Goal: Task Accomplishment & Management: Use online tool/utility

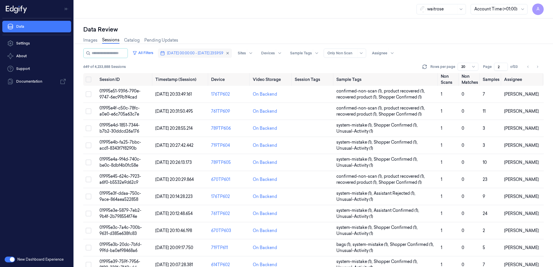
click at [211, 54] on span "[DATE] 00:00:00 - [DATE] 23:59:59" at bounding box center [195, 53] width 56 height 5
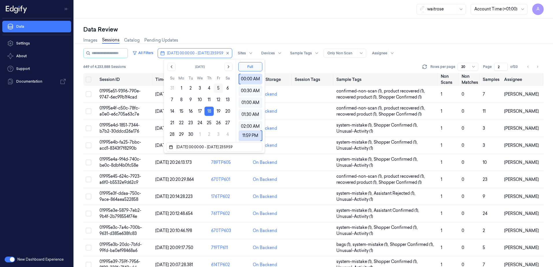
click at [217, 89] on button "5" at bounding box center [218, 88] width 9 height 9
click at [227, 67] on icon "Go to the Next Month" at bounding box center [228, 67] width 5 height 5
click at [166, 100] on div "[DATE] Su Mo Tu We Th Fr Sa 28 29 30 1 2 3 4 5 6 7 8 9 10 11 12 13 14 15 16 17 …" at bounding box center [200, 100] width 72 height 83
click at [168, 100] on button "5" at bounding box center [171, 99] width 9 height 9
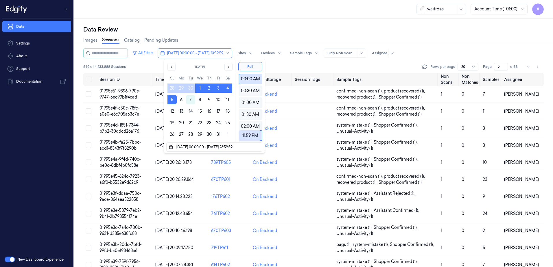
click at [168, 100] on button "5" at bounding box center [171, 99] width 9 height 9
type input "[DATE] 00:00:00 - [DATE] 23:59:59"
click at [214, 26] on div "Data Review" at bounding box center [313, 29] width 460 height 8
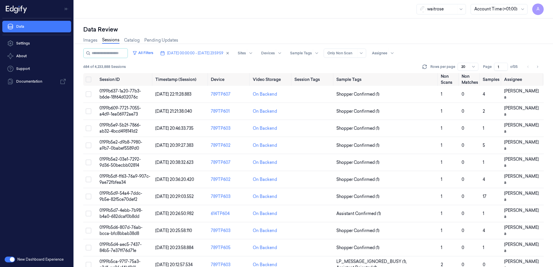
drag, startPoint x: 502, startPoint y: 68, endPoint x: 493, endPoint y: 73, distance: 10.3
click at [493, 73] on div "All Filters [DATE] 00:00:00 - [DATE] 23:59:59 Sites Devices Sample Tags Alert T…" at bounding box center [313, 60] width 460 height 25
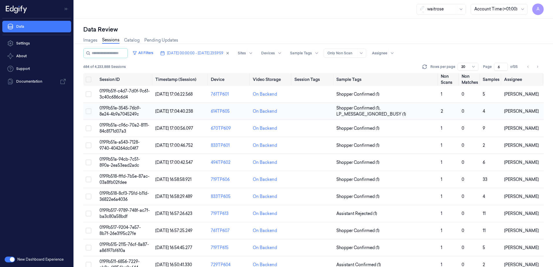
type input "6"
click at [124, 109] on span "0199b51e-3545-76b9-8e24-4b9a7045249c" at bounding box center [120, 111] width 41 height 11
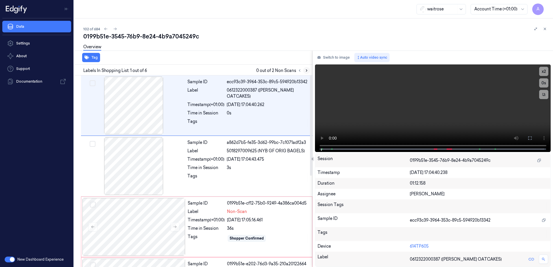
click at [309, 71] on button at bounding box center [306, 70] width 7 height 7
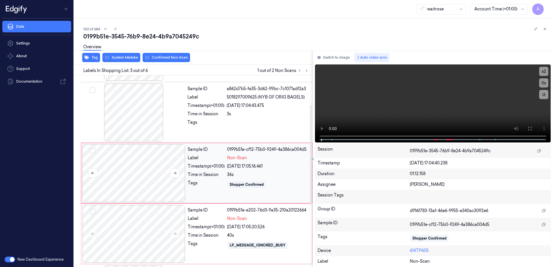
scroll to position [56, 0]
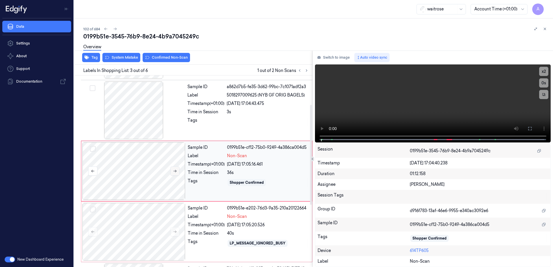
click at [177, 170] on button at bounding box center [174, 171] width 9 height 9
click at [175, 171] on icon at bounding box center [175, 171] width 4 height 4
click at [174, 170] on icon at bounding box center [175, 171] width 4 height 4
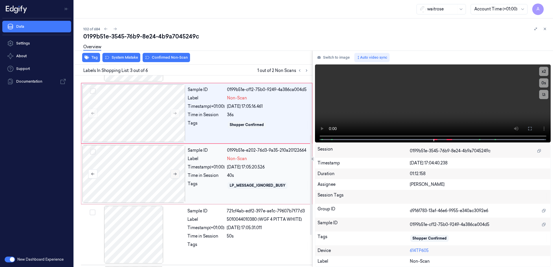
click at [176, 174] on icon at bounding box center [175, 174] width 3 height 3
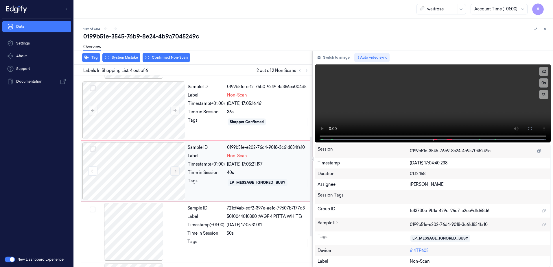
click at [176, 174] on button at bounding box center [174, 171] width 9 height 9
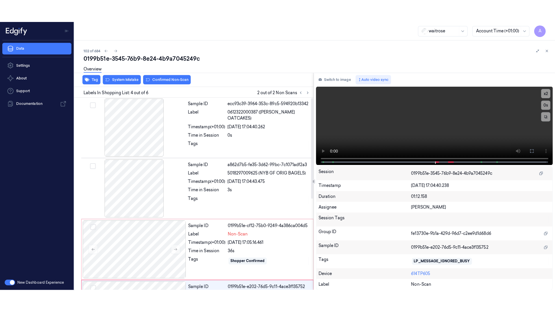
scroll to position [0, 0]
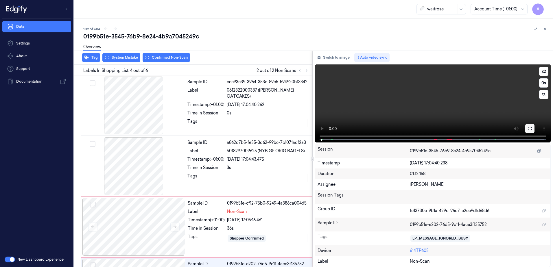
click at [526, 127] on button at bounding box center [529, 128] width 9 height 9
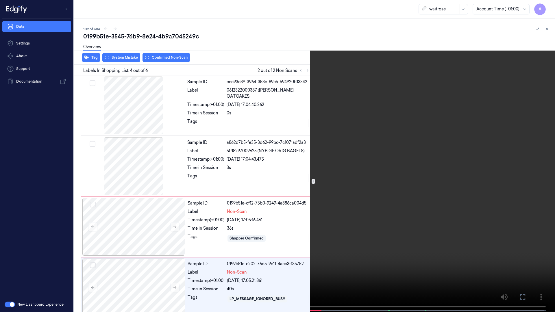
click at [356, 179] on video at bounding box center [277, 157] width 555 height 314
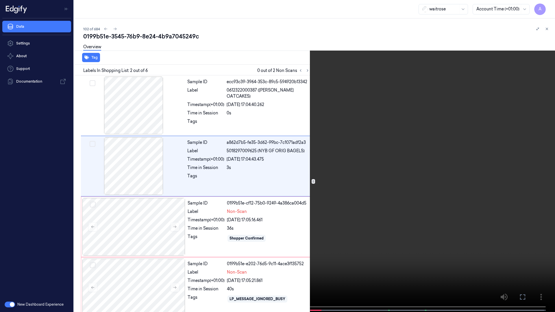
click at [0, 0] on button at bounding box center [0, 0] width 0 height 0
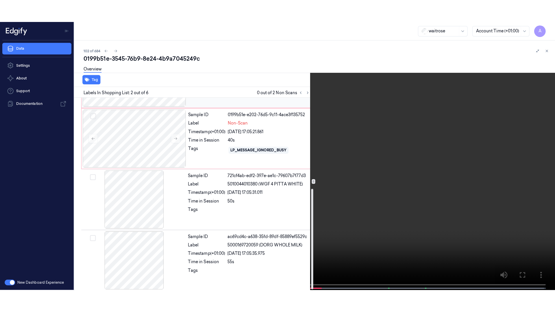
scroll to position [174, 0]
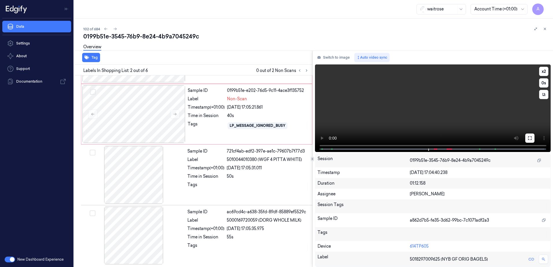
click at [527, 137] on button at bounding box center [529, 138] width 9 height 9
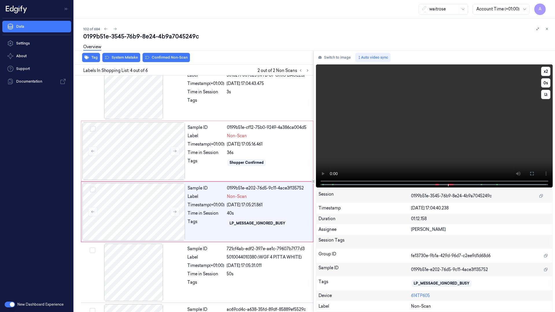
scroll to position [94, 0]
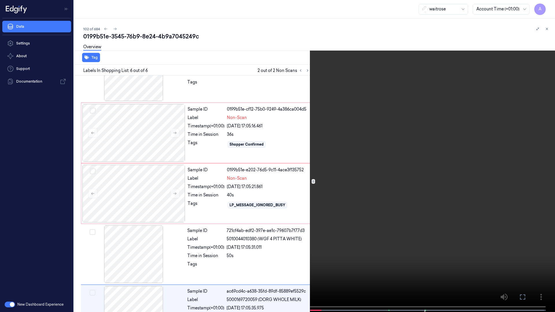
click at [0, 0] on icon at bounding box center [0, 0] width 0 height 0
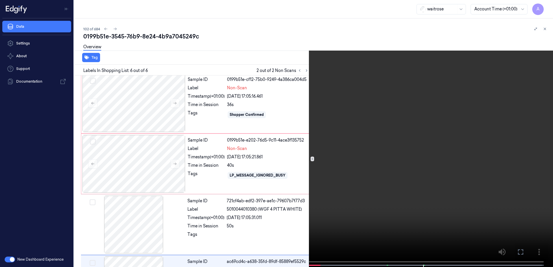
scroll to position [129, 0]
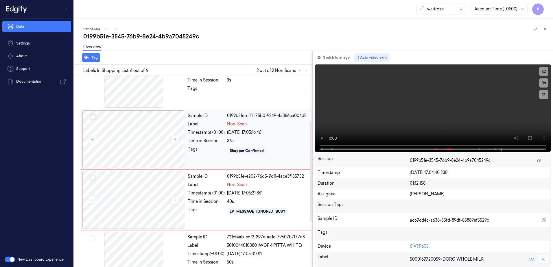
click at [209, 152] on div "Tags" at bounding box center [206, 150] width 37 height 9
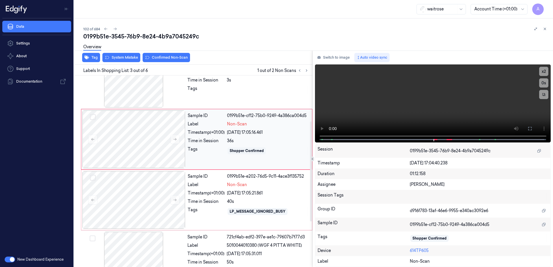
scroll to position [56, 0]
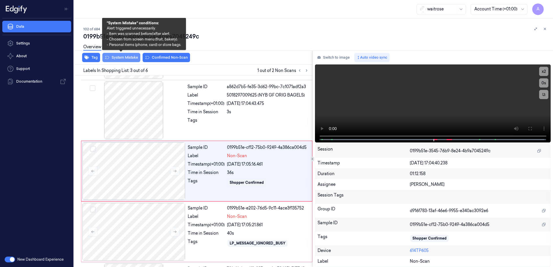
click at [119, 59] on button "System Mistake" at bounding box center [121, 57] width 38 height 9
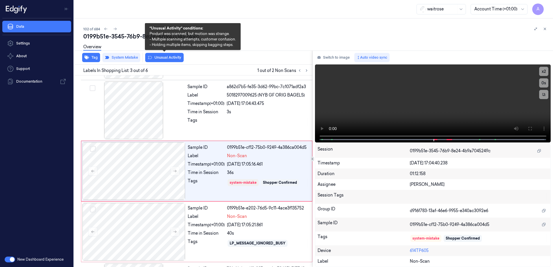
click at [159, 59] on button "Unusual Activity" at bounding box center [164, 57] width 38 height 9
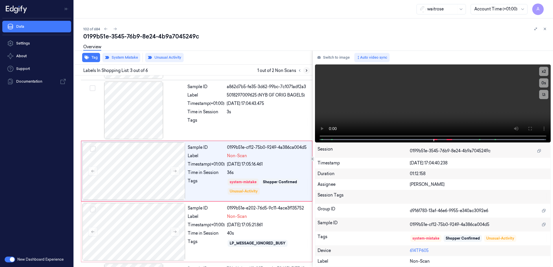
click at [305, 72] on icon at bounding box center [307, 71] width 4 height 4
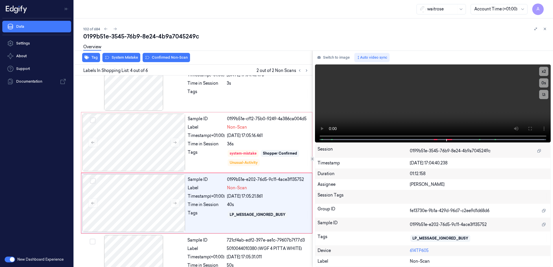
scroll to position [117, 0]
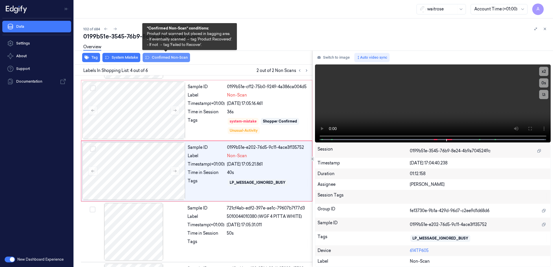
click at [163, 58] on button "Confirmed Non-Scan" at bounding box center [166, 57] width 47 height 9
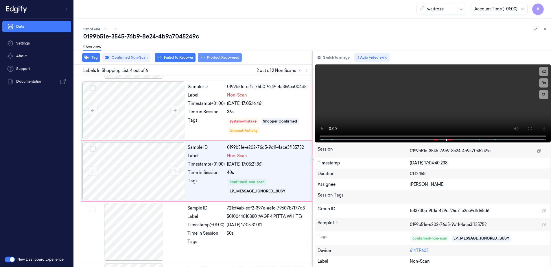
click at [212, 60] on button "Product Recovered" at bounding box center [220, 57] width 44 height 9
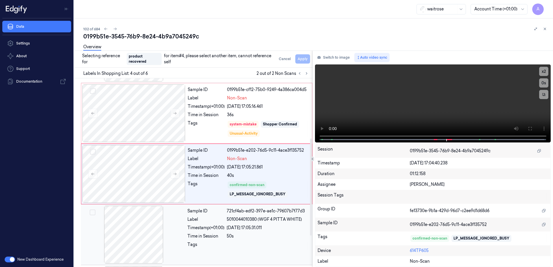
click at [263, 239] on div "50s" at bounding box center [268, 236] width 82 height 6
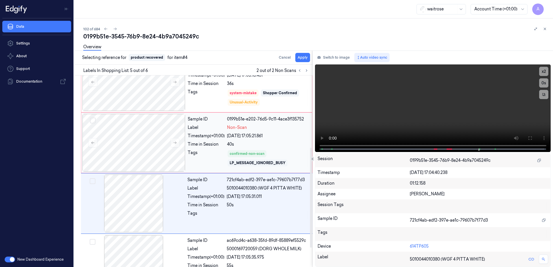
scroll to position [174, 0]
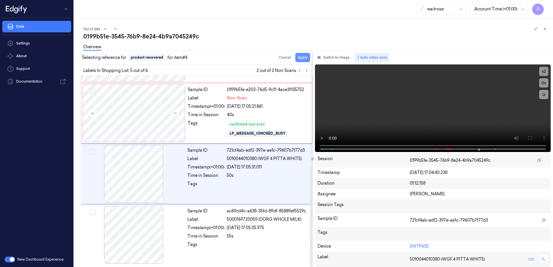
click at [305, 59] on button "Apply" at bounding box center [302, 57] width 15 height 9
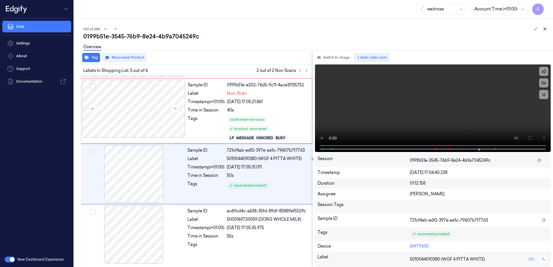
click at [546, 29] on icon at bounding box center [545, 29] width 4 height 4
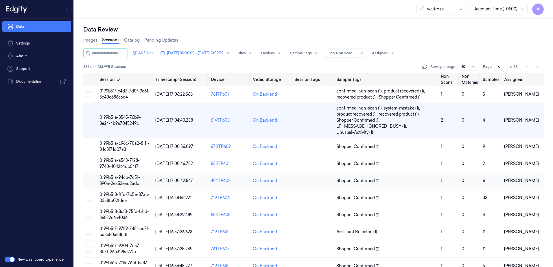
click at [121, 183] on span "0199b51a-94cb-7c51-890a-2ea53ead2adc" at bounding box center [120, 180] width 40 height 11
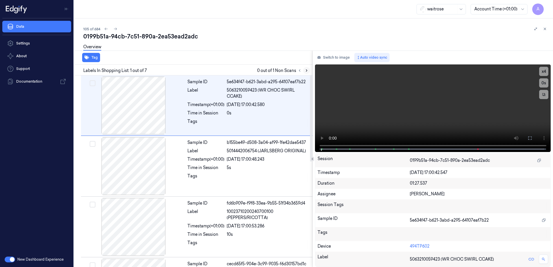
click at [305, 72] on icon at bounding box center [307, 71] width 4 height 4
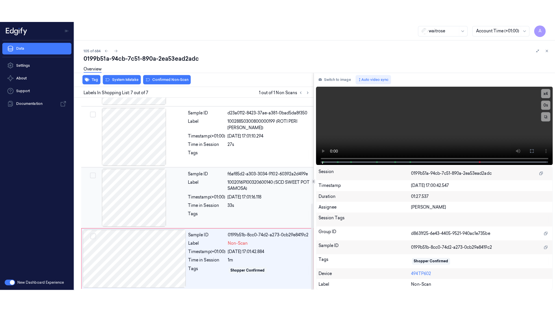
scroll to position [235, 0]
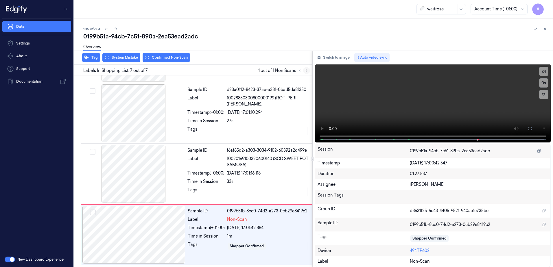
click at [305, 69] on icon at bounding box center [307, 71] width 4 height 4
click at [529, 130] on icon at bounding box center [530, 128] width 5 height 5
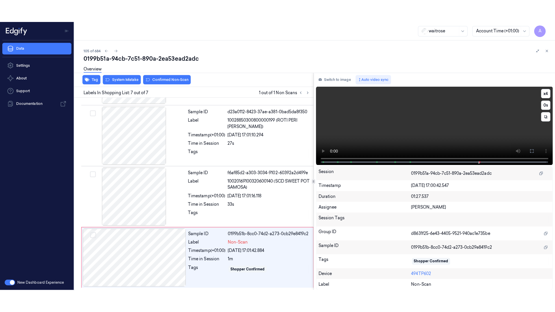
scroll to position [190, 0]
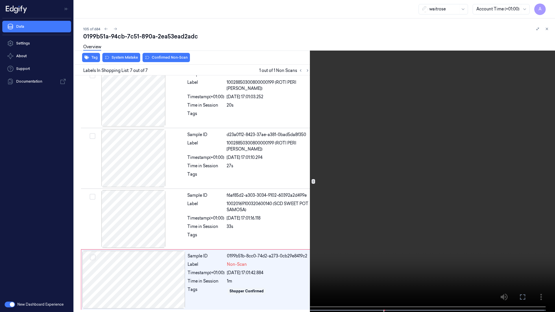
click at [319, 160] on video at bounding box center [277, 157] width 555 height 314
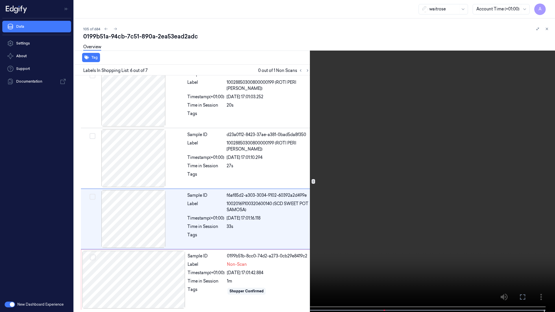
click at [0, 0] on icon at bounding box center [0, 0] width 0 height 0
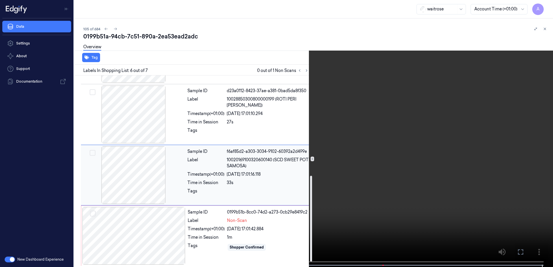
scroll to position [235, 0]
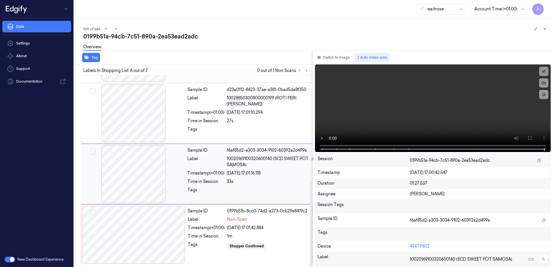
click at [252, 197] on div "Sample ID f6af85d2-a303-3034-9102-60392a2d499e Label 10020169100320600140 (SCD …" at bounding box center [248, 174] width 126 height 58
click at [285, 232] on div "Sample ID 0199b51b-8cc0-74d2-a273-0cb29e8419c2 Label Non-Scan Timestamp (+01:00…" at bounding box center [248, 235] width 126 height 58
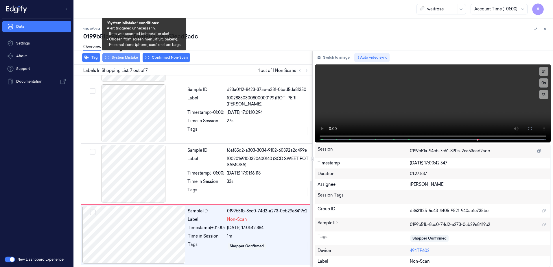
click at [117, 57] on button "System Mistake" at bounding box center [121, 57] width 38 height 9
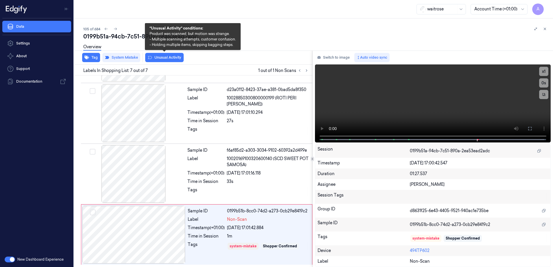
click at [167, 60] on button "Unusual Activity" at bounding box center [164, 57] width 38 height 9
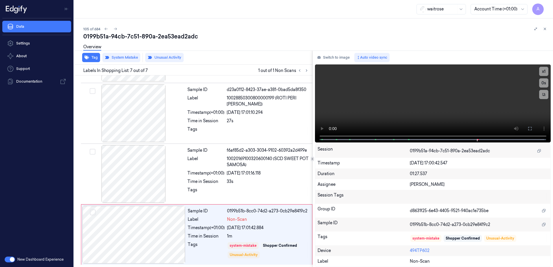
click at [548, 31] on div "105 of 684 0199b51a-94cb-7c51-890a-2ea53ead2adc Overview Tag System Mistake Unu…" at bounding box center [313, 143] width 479 height 249
click at [545, 29] on icon at bounding box center [545, 29] width 2 height 2
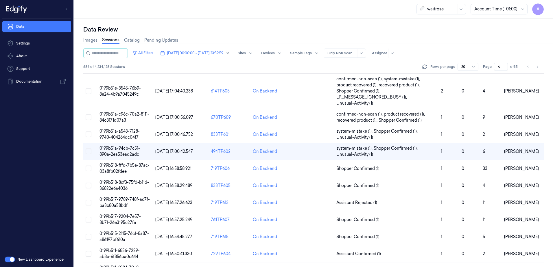
scroll to position [20, 0]
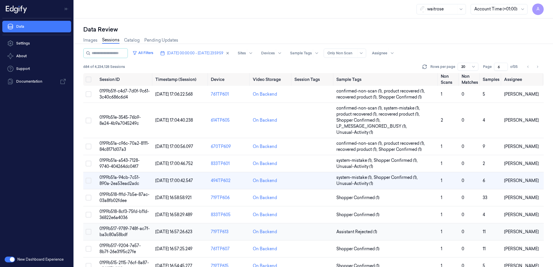
click at [124, 231] on span "0199b517-9789-748f-ac7f-ba3c80a58bdf" at bounding box center [125, 231] width 50 height 11
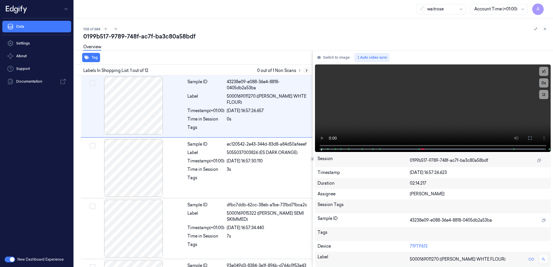
click at [305, 70] on icon at bounding box center [307, 71] width 4 height 4
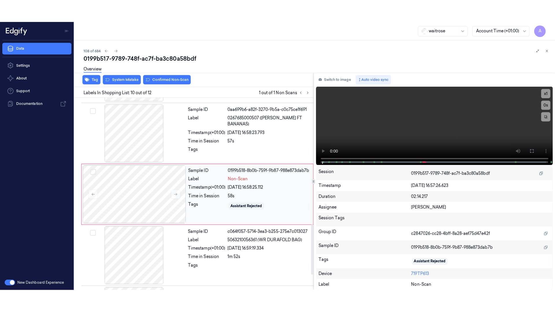
scroll to position [483, 0]
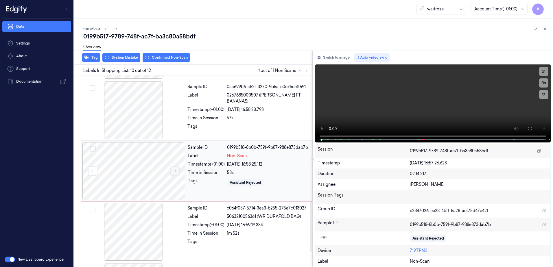
click at [174, 172] on icon at bounding box center [175, 171] width 4 height 4
click at [173, 171] on icon at bounding box center [175, 171] width 4 height 4
click at [527, 128] on button at bounding box center [529, 128] width 9 height 9
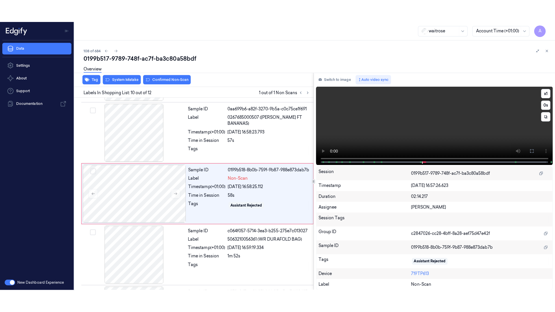
scroll to position [481, 0]
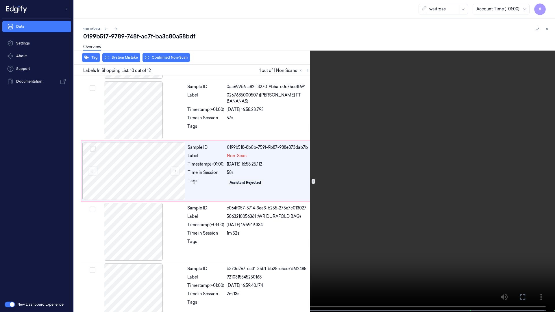
click at [327, 245] on video at bounding box center [277, 157] width 555 height 314
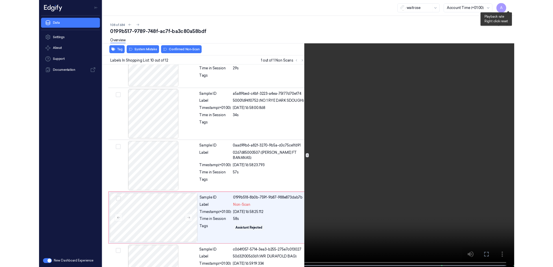
scroll to position [458, 0]
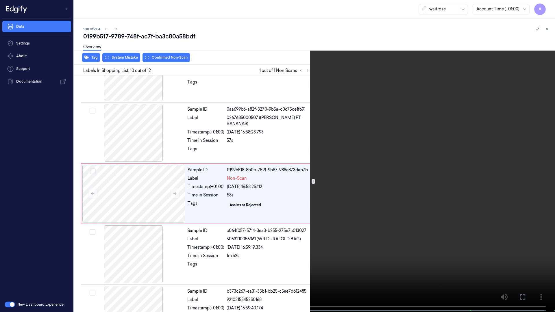
click at [0, 0] on icon at bounding box center [0, 0] width 0 height 0
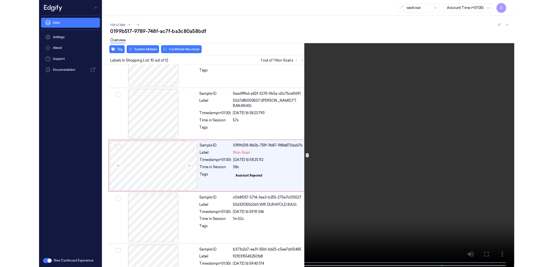
scroll to position [460, 0]
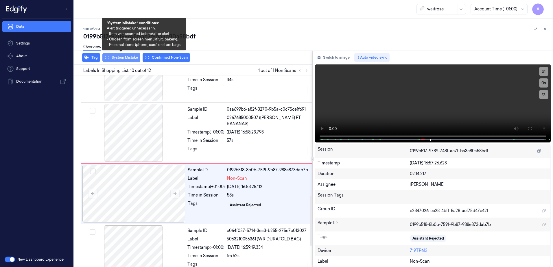
click at [119, 60] on button "System Mistake" at bounding box center [121, 57] width 38 height 9
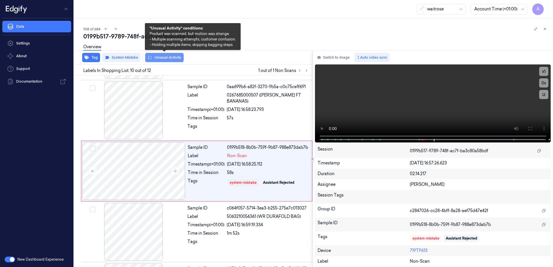
click at [158, 60] on button "Unusual Activity" at bounding box center [164, 57] width 38 height 9
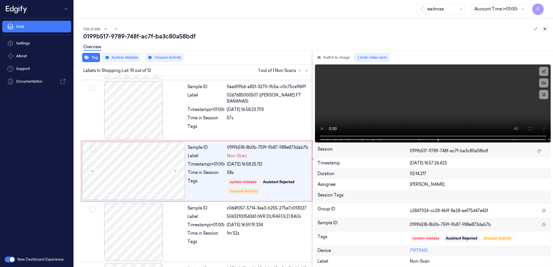
scroll to position [484, 0]
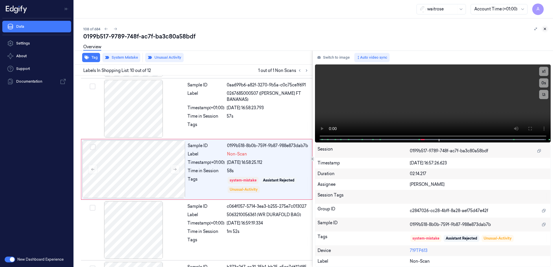
click at [544, 30] on icon at bounding box center [545, 29] width 4 height 4
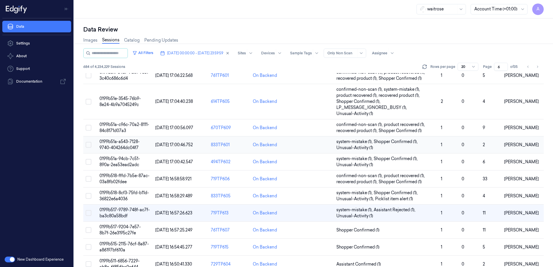
scroll to position [29, 0]
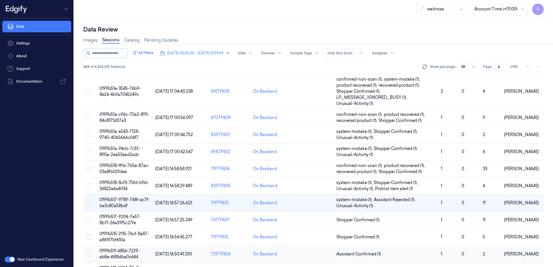
click at [121, 255] on span "0199b511-6856-7229-ab8e-6f856ba0c644" at bounding box center [120, 253] width 40 height 11
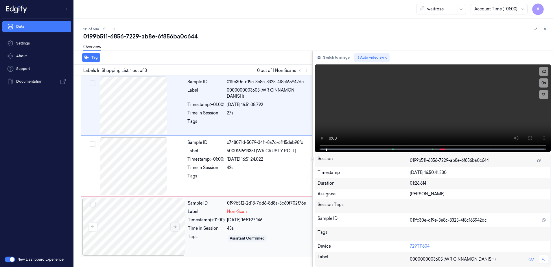
click at [175, 228] on icon at bounding box center [175, 227] width 4 height 4
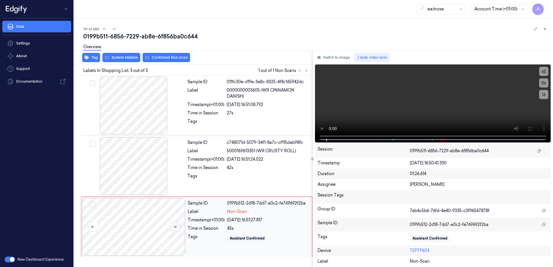
click at [175, 228] on icon at bounding box center [175, 227] width 4 height 4
click at [529, 124] on button at bounding box center [529, 128] width 9 height 9
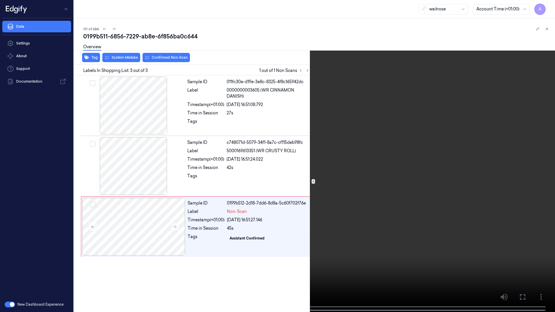
click at [402, 157] on video at bounding box center [277, 157] width 555 height 314
click at [0, 0] on icon at bounding box center [0, 0] width 0 height 0
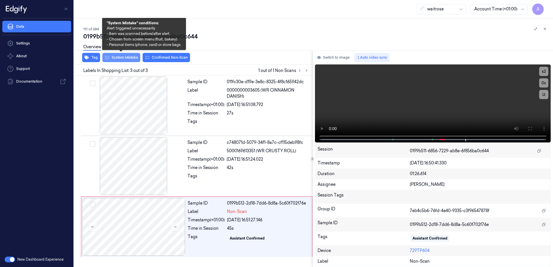
click at [116, 60] on button "System Mistake" at bounding box center [121, 57] width 38 height 9
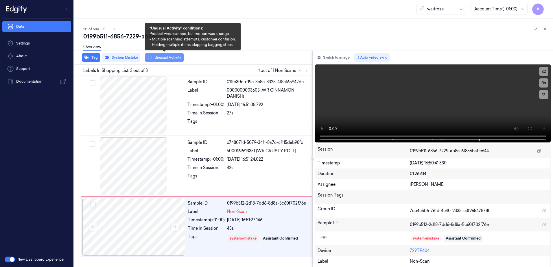
click at [162, 60] on button "Unusual Activity" at bounding box center [164, 57] width 38 height 9
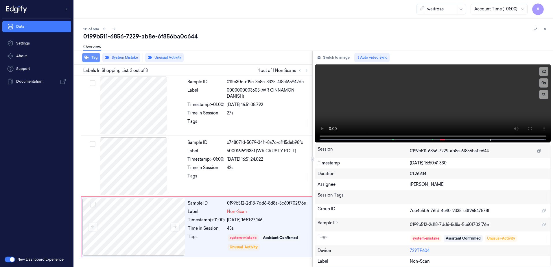
click at [95, 61] on button "Tag" at bounding box center [91, 57] width 18 height 9
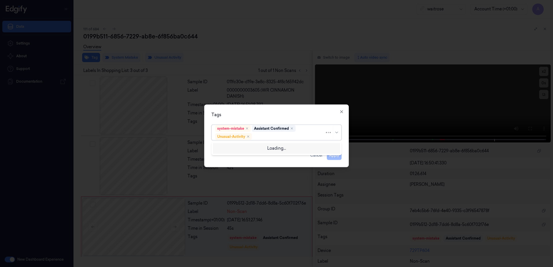
click at [266, 137] on div at bounding box center [289, 137] width 72 height 6
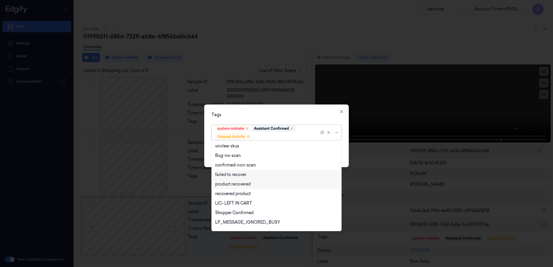
scroll to position [75, 0]
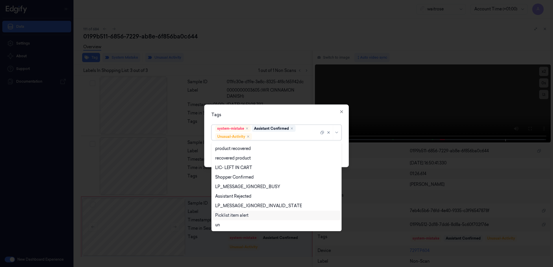
click at [238, 215] on div "Picklist item alert" at bounding box center [231, 216] width 33 height 6
click at [278, 111] on div "Tags option Picklist item alert, selected. 20 results available. Use Up and Dow…" at bounding box center [276, 136] width 145 height 63
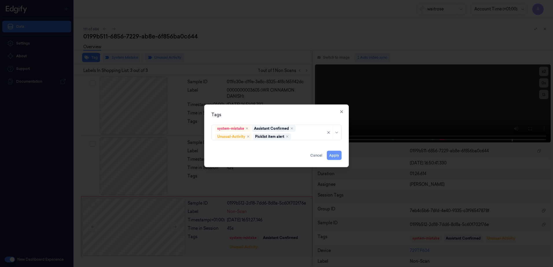
click at [336, 156] on button "Apply" at bounding box center [334, 155] width 15 height 9
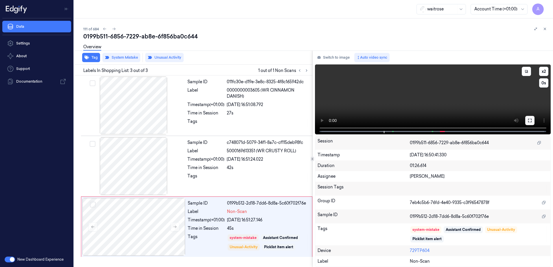
click at [532, 121] on button at bounding box center [529, 120] width 9 height 9
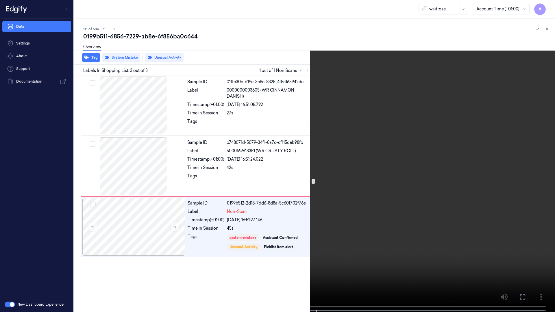
click at [0, 0] on icon at bounding box center [0, 0] width 0 height 0
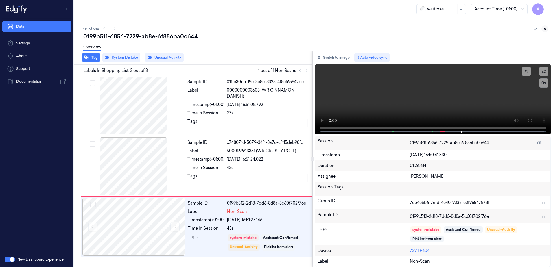
click at [545, 27] on icon at bounding box center [545, 29] width 4 height 4
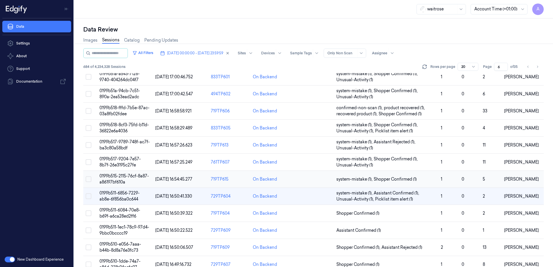
scroll to position [116, 0]
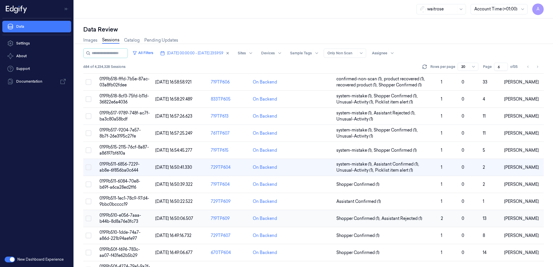
click at [118, 215] on span "0199b510-e056-7aaa-b44b-8d8a76e3fc73" at bounding box center [121, 218] width 42 height 11
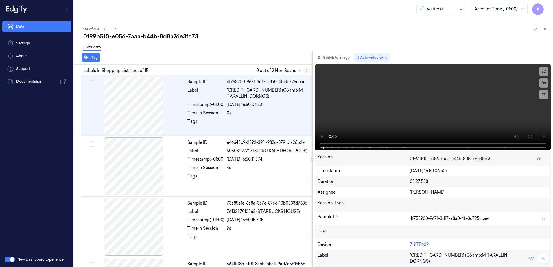
click at [308, 71] on icon at bounding box center [307, 71] width 4 height 4
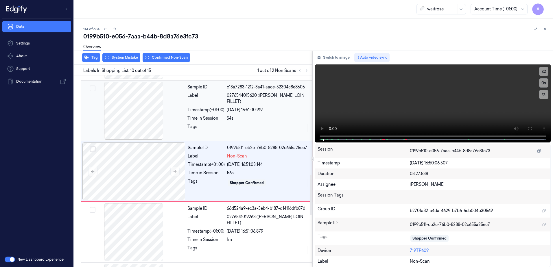
scroll to position [481, 0]
click at [173, 170] on icon at bounding box center [175, 171] width 4 height 4
click at [174, 172] on icon at bounding box center [175, 171] width 4 height 4
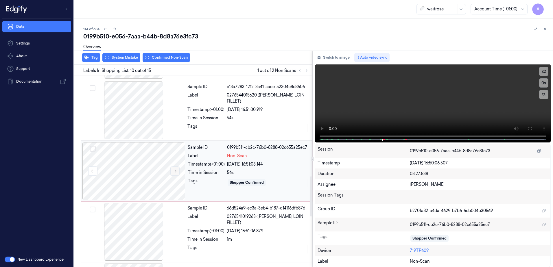
click at [174, 172] on icon at bounding box center [175, 171] width 4 height 4
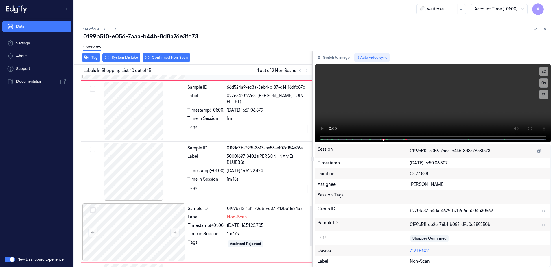
scroll to position [626, 0]
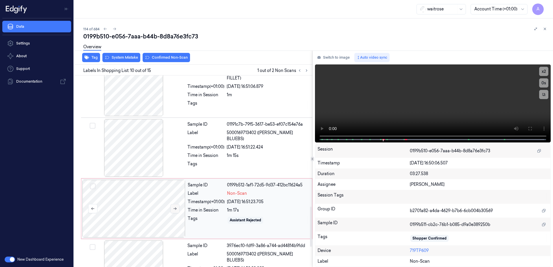
click at [175, 210] on icon at bounding box center [175, 209] width 4 height 4
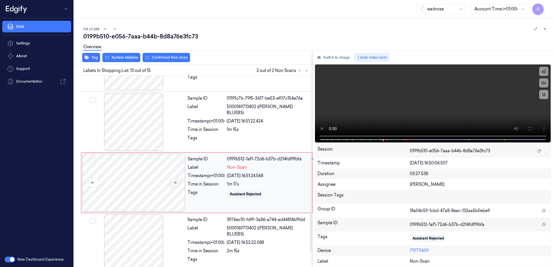
scroll to position [663, 0]
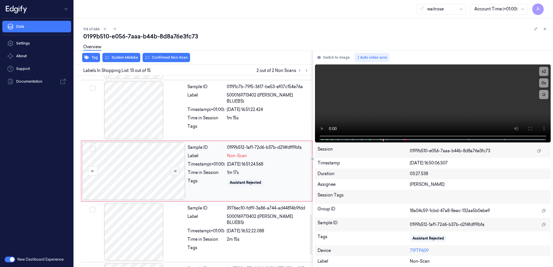
click at [176, 172] on icon at bounding box center [175, 171] width 3 height 3
click at [176, 172] on icon at bounding box center [175, 171] width 4 height 4
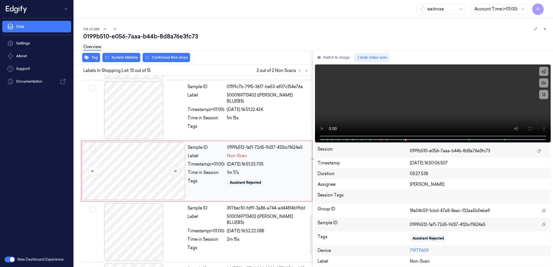
click at [176, 172] on icon at bounding box center [175, 171] width 4 height 4
click at [323, 59] on button "Switch to image" at bounding box center [333, 57] width 37 height 9
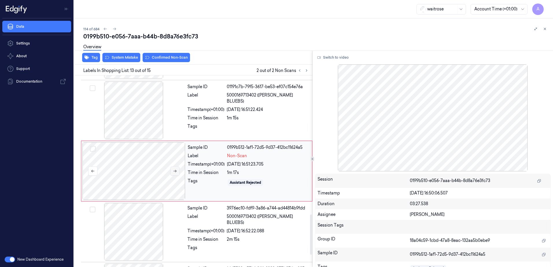
click at [174, 173] on icon at bounding box center [175, 171] width 4 height 4
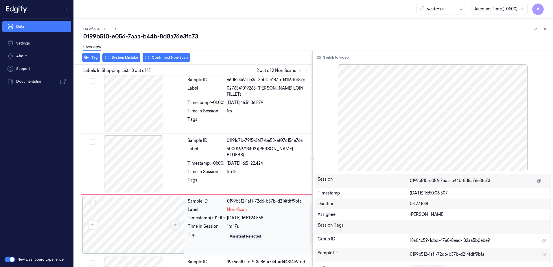
scroll to position [605, 0]
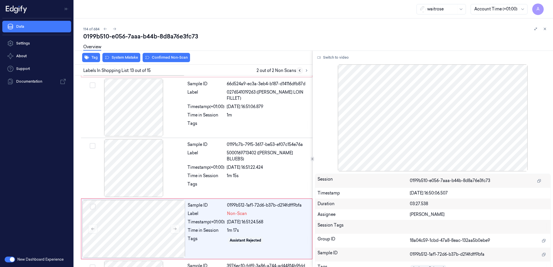
click at [300, 71] on icon at bounding box center [300, 71] width 4 height 4
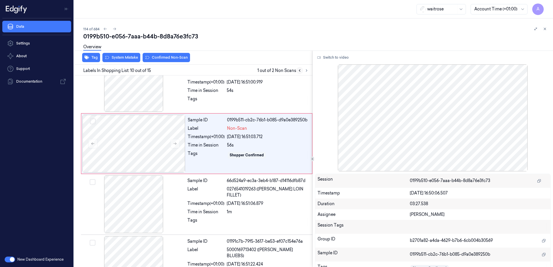
scroll to position [481, 0]
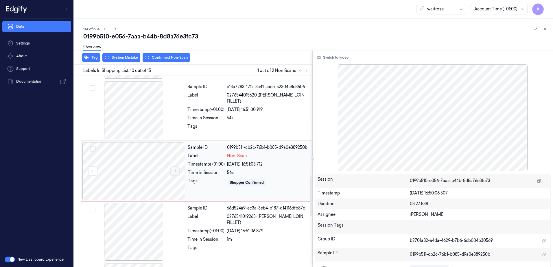
click at [174, 173] on icon at bounding box center [175, 171] width 4 height 4
click at [323, 58] on button "Switch to video" at bounding box center [333, 57] width 36 height 9
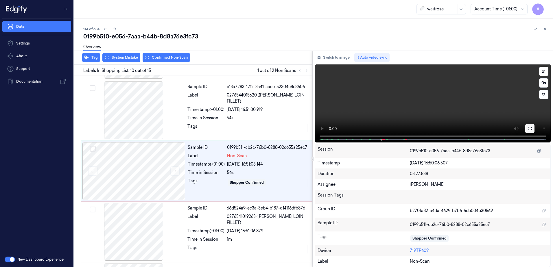
click at [527, 130] on button at bounding box center [529, 128] width 9 height 9
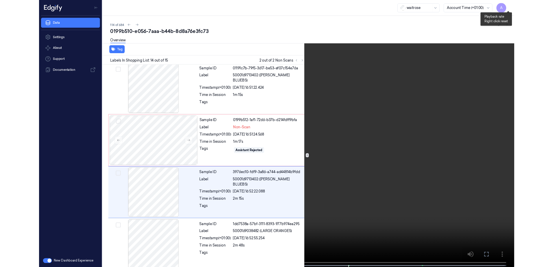
scroll to position [676, 0]
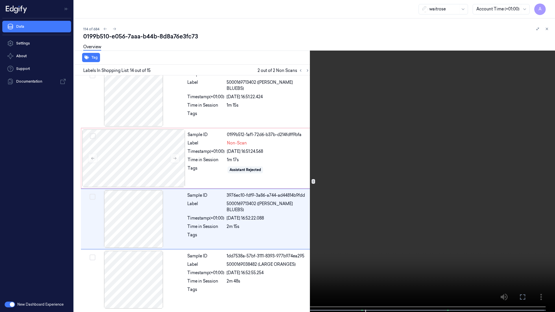
click at [404, 114] on video at bounding box center [277, 157] width 555 height 314
click at [0, 0] on icon at bounding box center [0, 0] width 0 height 0
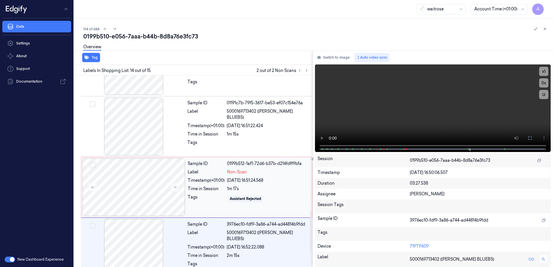
click at [204, 210] on div "Sample ID 0199b512-1af1-72d6-b37b-d214fdff9bfa Label Non-Scan Timestamp (+01:00…" at bounding box center [248, 188] width 126 height 58
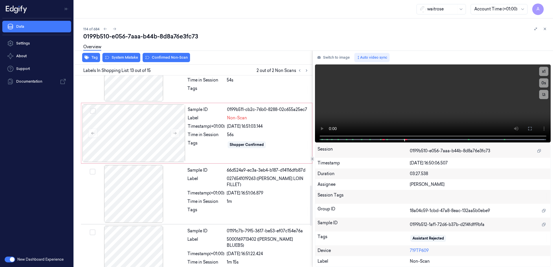
scroll to position [519, 0]
click at [206, 155] on div "Sample ID 0199b511-cb2c-76b0-8288-02c655a25ec7 Label Non-Scan Timestamp (+01:00…" at bounding box center [248, 134] width 126 height 58
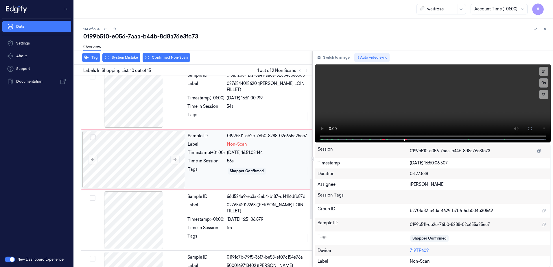
scroll to position [481, 0]
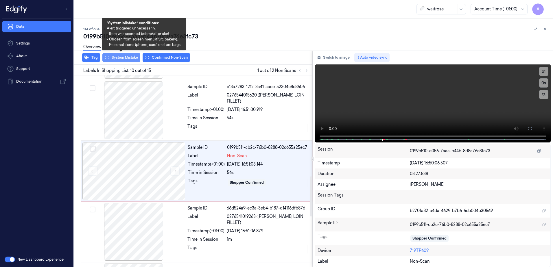
click at [119, 60] on button "System Mistake" at bounding box center [121, 57] width 38 height 9
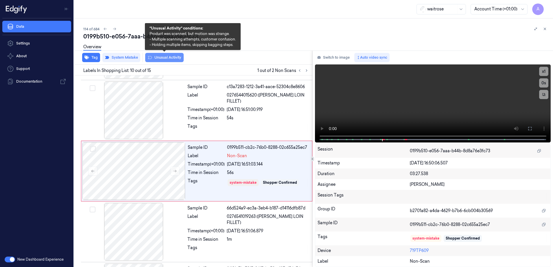
click at [160, 60] on button "Unusual Activity" at bounding box center [164, 57] width 38 height 9
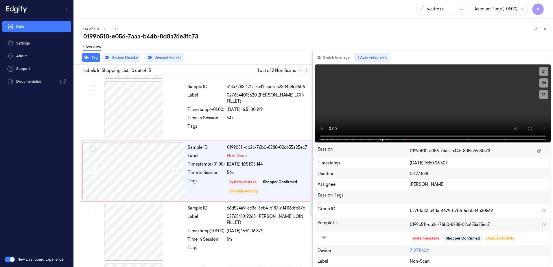
click at [305, 73] on button at bounding box center [306, 70] width 7 height 7
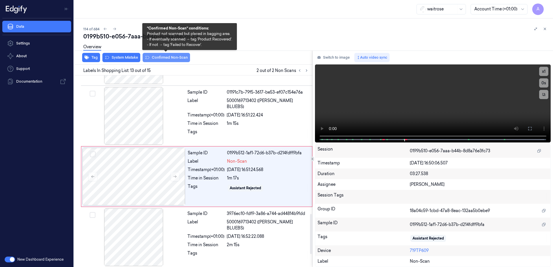
scroll to position [663, 0]
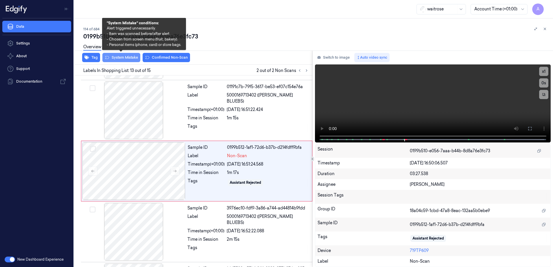
click at [121, 59] on button "System Mistake" at bounding box center [121, 57] width 38 height 9
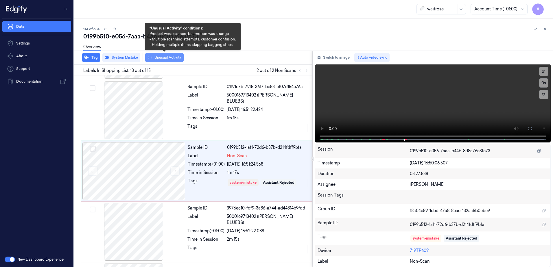
click at [166, 62] on button "Unusual Activity" at bounding box center [164, 57] width 38 height 9
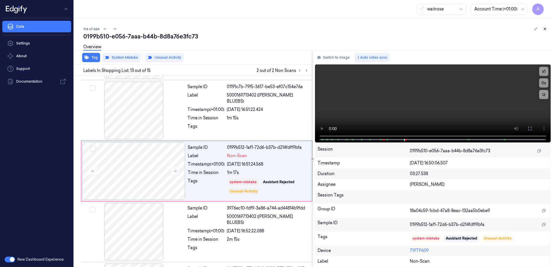
click at [547, 29] on button at bounding box center [544, 28] width 7 height 7
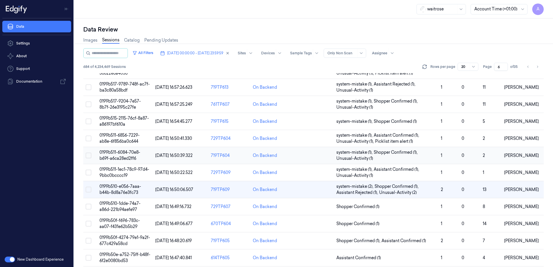
scroll to position [174, 0]
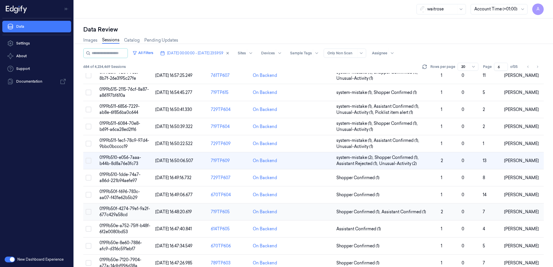
click at [119, 211] on span "0199b50f-4274-79e1-9a2f-677c429a58cd" at bounding box center [125, 211] width 51 height 11
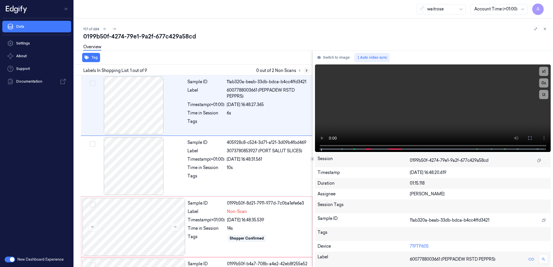
click at [307, 71] on icon at bounding box center [307, 71] width 4 height 4
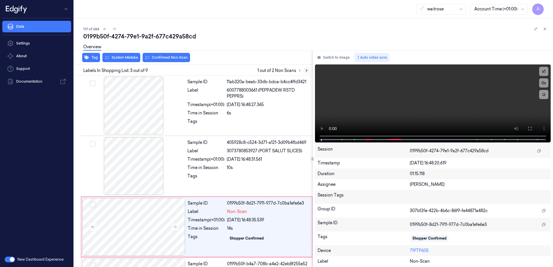
scroll to position [56, 0]
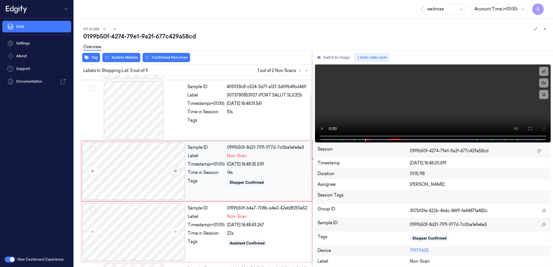
click at [173, 171] on icon at bounding box center [175, 171] width 4 height 4
click at [176, 173] on icon at bounding box center [175, 171] width 4 height 4
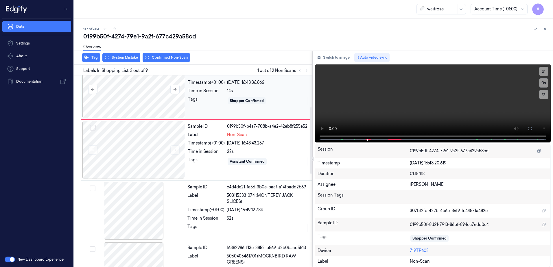
scroll to position [143, 0]
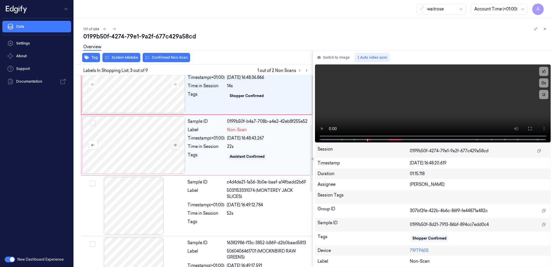
click at [172, 143] on button at bounding box center [174, 145] width 9 height 9
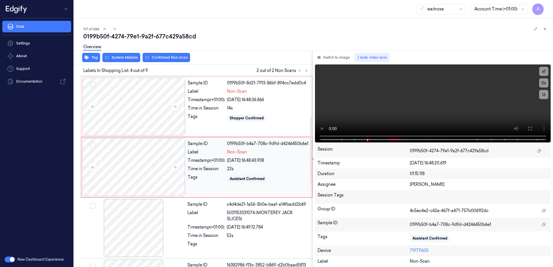
scroll to position [117, 0]
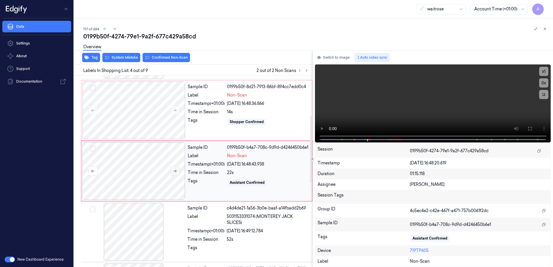
click at [174, 173] on icon at bounding box center [175, 171] width 4 height 4
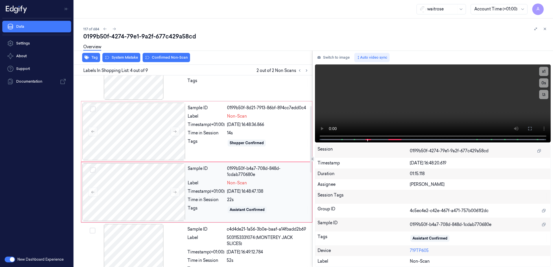
scroll to position [88, 0]
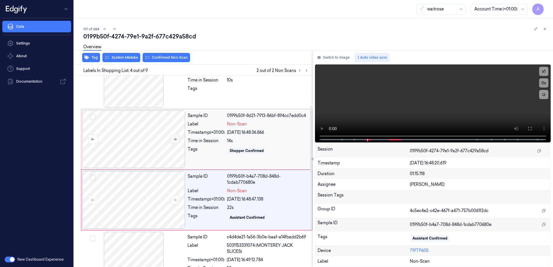
click at [173, 138] on icon at bounding box center [175, 139] width 4 height 4
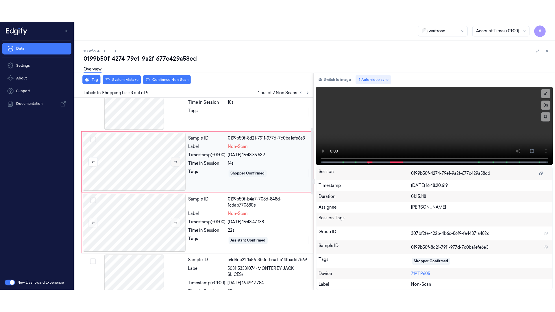
scroll to position [56, 0]
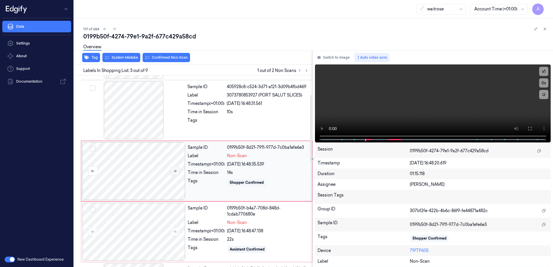
click at [176, 172] on icon at bounding box center [175, 171] width 4 height 4
click at [526, 132] on button at bounding box center [529, 128] width 9 height 9
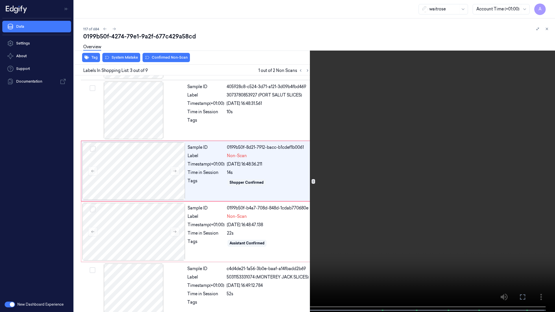
click at [390, 171] on video at bounding box center [277, 157] width 555 height 314
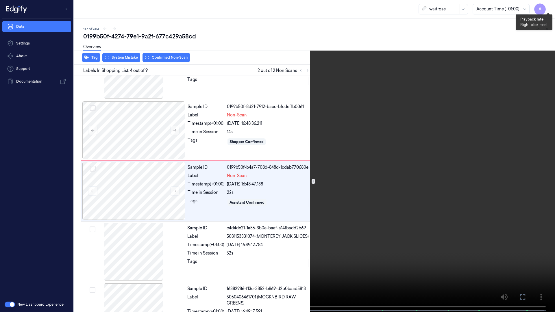
scroll to position [94, 0]
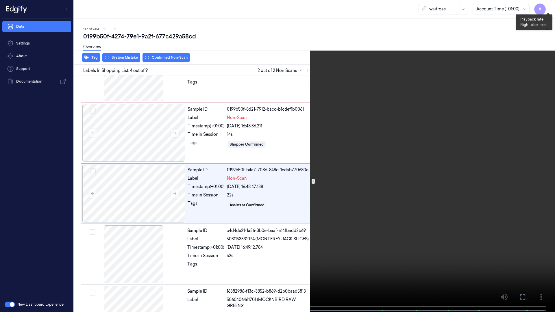
click at [548, 10] on button "x 1" at bounding box center [548, 6] width 9 height 9
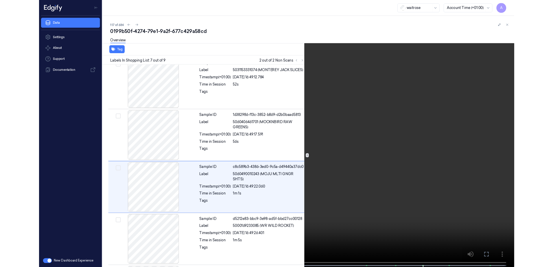
scroll to position [277, 0]
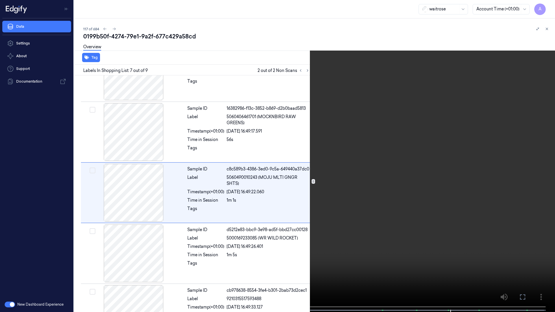
click at [421, 163] on video at bounding box center [277, 157] width 555 height 314
click at [0, 0] on button at bounding box center [0, 0] width 0 height 0
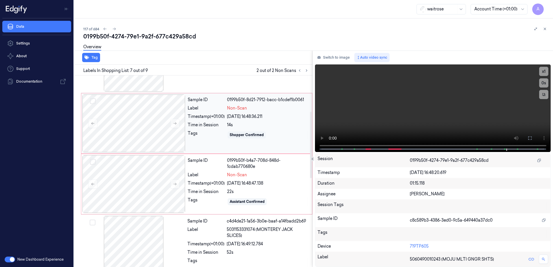
click at [215, 136] on div "Tags" at bounding box center [206, 134] width 37 height 9
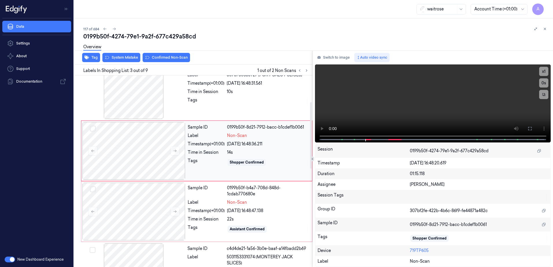
scroll to position [56, 0]
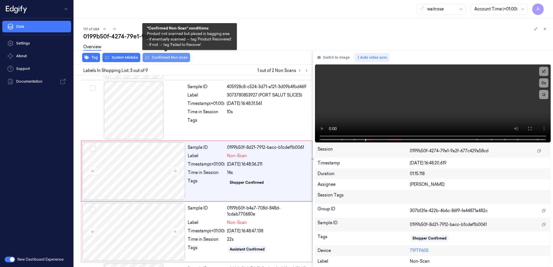
click at [165, 60] on button "Confirmed Non-Scan" at bounding box center [166, 57] width 47 height 9
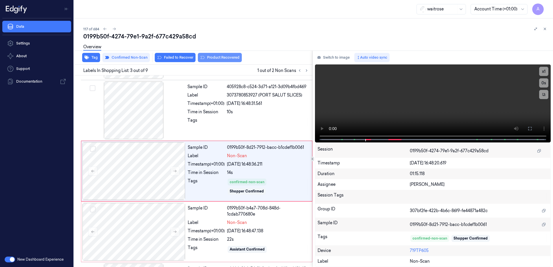
click at [210, 59] on button "Product Recovered" at bounding box center [220, 57] width 44 height 9
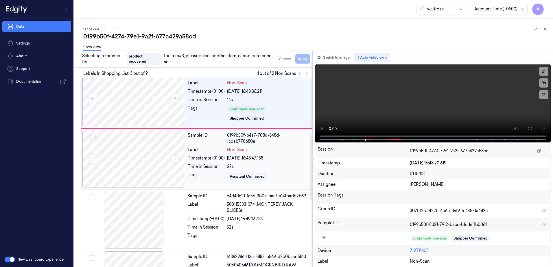
scroll to position [172, 0]
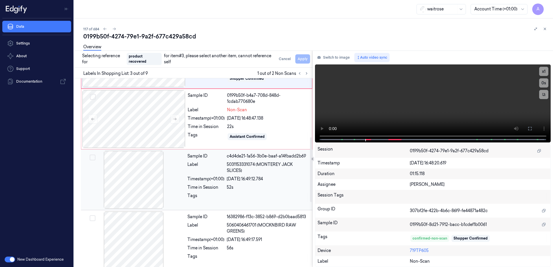
click at [277, 198] on div at bounding box center [268, 197] width 82 height 9
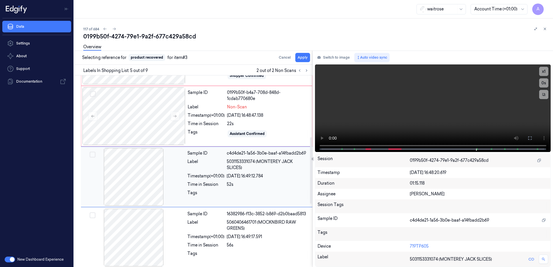
scroll to position [177, 0]
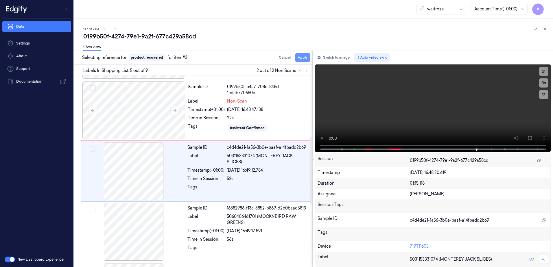
click at [306, 60] on button "Apply" at bounding box center [302, 57] width 15 height 9
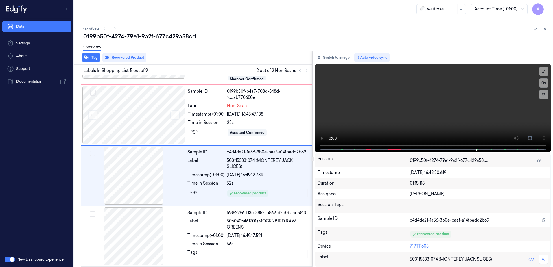
scroll to position [182, 0]
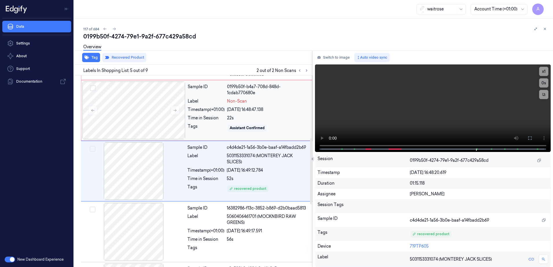
click at [277, 125] on div "Assistant Confirmed" at bounding box center [268, 128] width 82 height 9
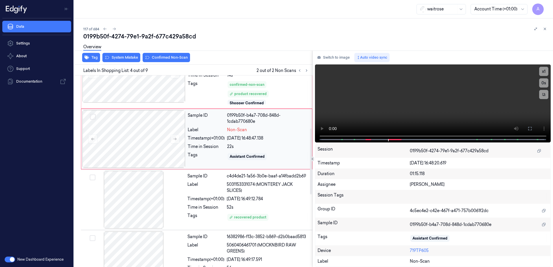
scroll to position [121, 0]
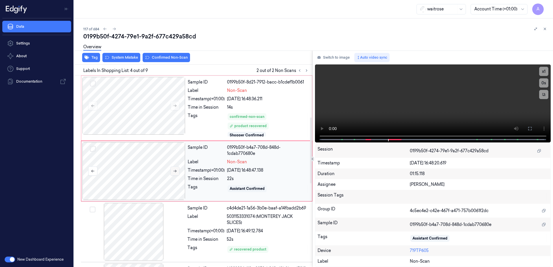
click at [173, 171] on icon at bounding box center [175, 171] width 4 height 4
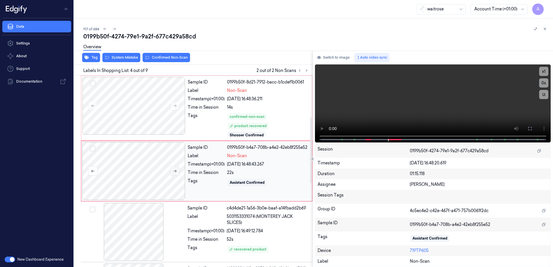
click at [173, 171] on icon at bounding box center [175, 171] width 4 height 4
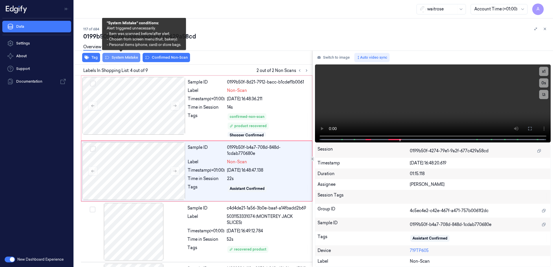
click at [119, 58] on button "System Mistake" at bounding box center [121, 57] width 38 height 9
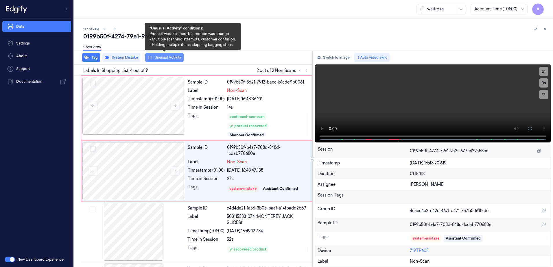
click at [161, 60] on button "Unusual Activity" at bounding box center [164, 57] width 38 height 9
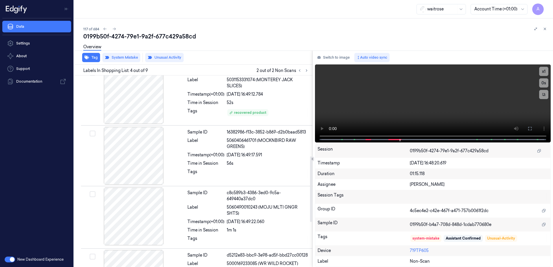
scroll to position [268, 0]
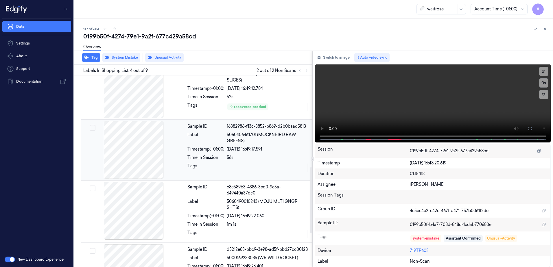
click at [250, 166] on div at bounding box center [268, 167] width 82 height 9
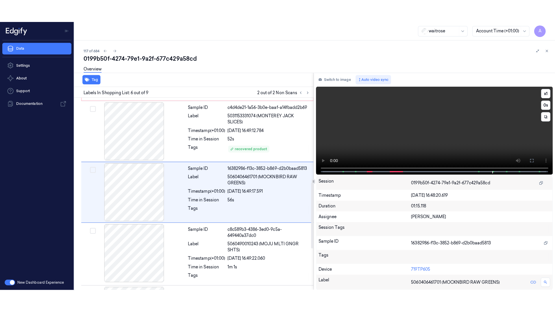
scroll to position [246, 0]
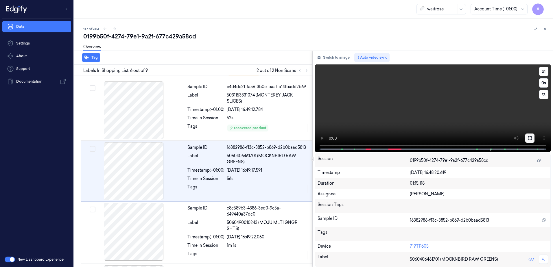
click at [527, 138] on button at bounding box center [529, 138] width 9 height 9
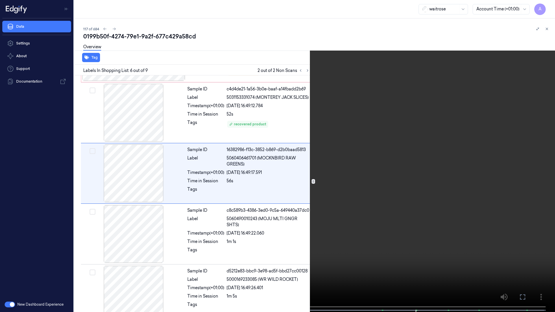
click at [416, 210] on video at bounding box center [277, 157] width 555 height 314
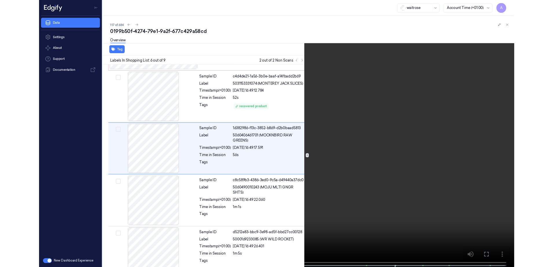
scroll to position [220, 0]
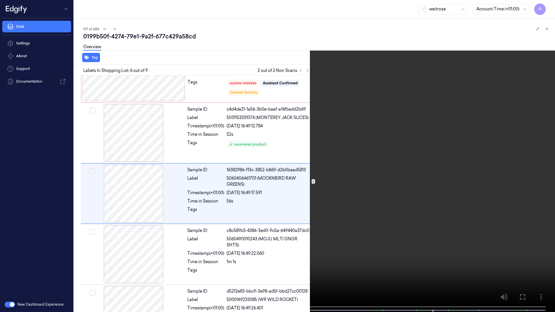
click at [0, 0] on icon at bounding box center [0, 0] width 0 height 0
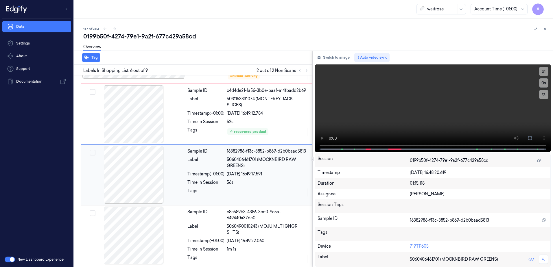
scroll to position [246, 0]
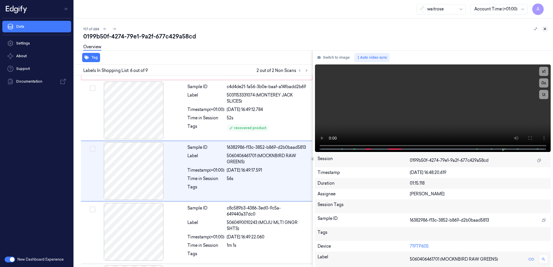
click at [543, 28] on icon at bounding box center [545, 29] width 4 height 4
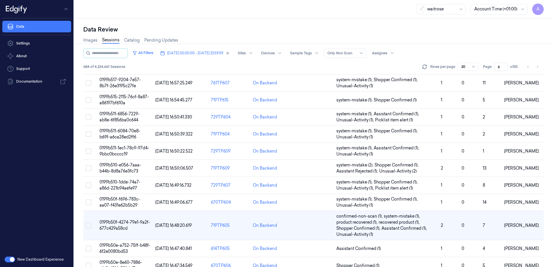
scroll to position [195, 0]
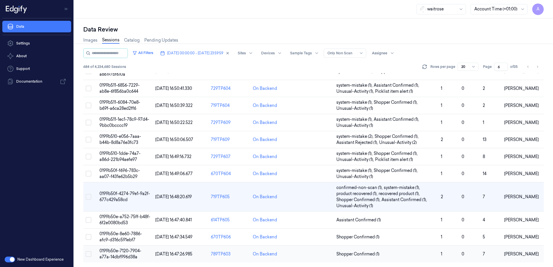
click at [123, 255] on span "0199b50e-7120-7904-a77a-14dbf996d38a" at bounding box center [121, 253] width 42 height 11
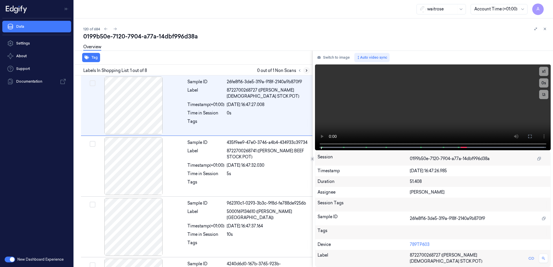
click at [307, 73] on button at bounding box center [306, 70] width 7 height 7
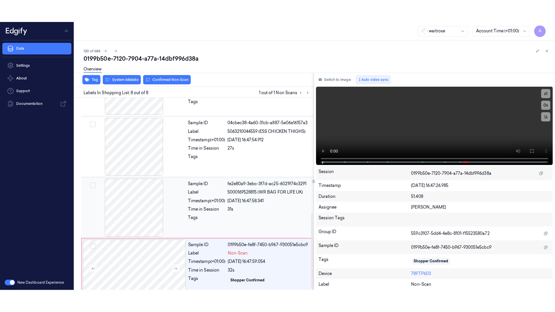
scroll to position [296, 0]
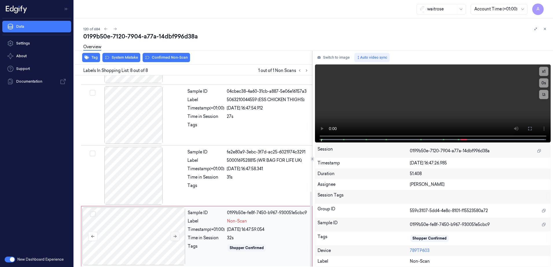
click at [175, 236] on icon at bounding box center [175, 237] width 4 height 4
click at [173, 235] on icon at bounding box center [175, 237] width 4 height 4
click at [527, 129] on button at bounding box center [529, 128] width 9 height 9
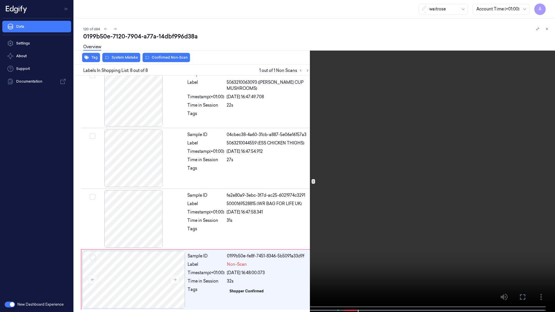
click at [0, 0] on icon at bounding box center [0, 0] width 0 height 0
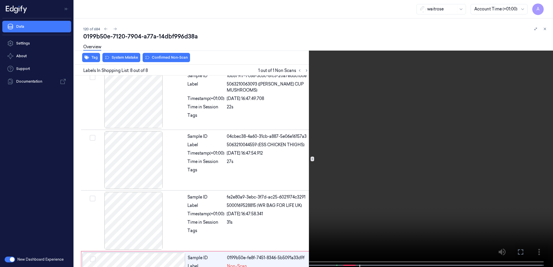
scroll to position [296, 0]
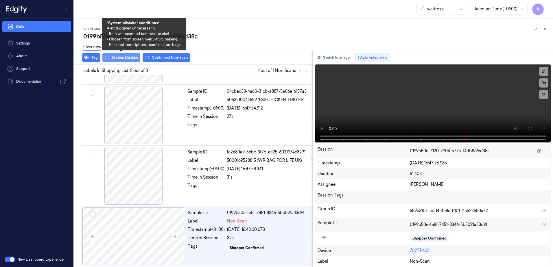
click at [129, 60] on button "System Mistake" at bounding box center [121, 57] width 38 height 9
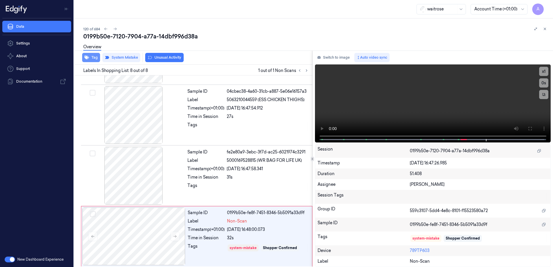
click at [90, 58] on button "Tag" at bounding box center [91, 57] width 18 height 9
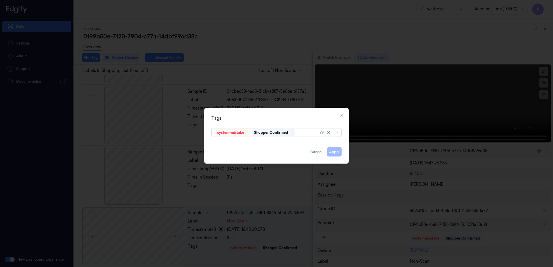
click at [307, 134] on div at bounding box center [307, 133] width 23 height 6
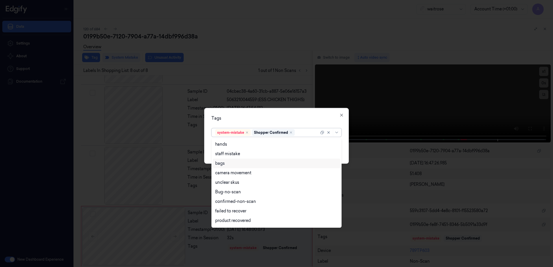
click at [250, 165] on div "bags" at bounding box center [276, 164] width 123 height 6
click at [290, 118] on div "Tags" at bounding box center [276, 118] width 130 height 6
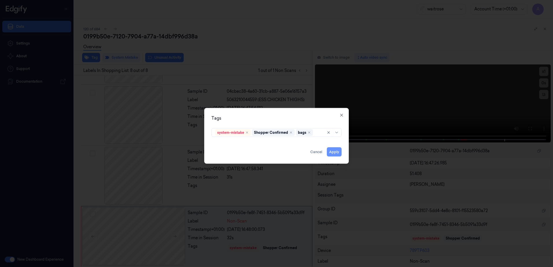
click at [333, 152] on button "Apply" at bounding box center [334, 152] width 15 height 9
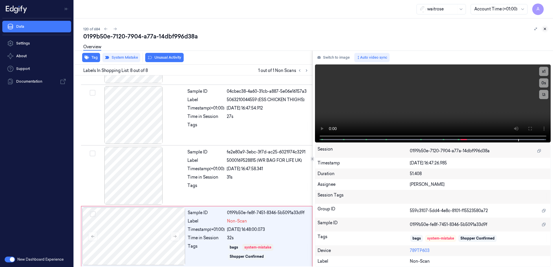
click at [546, 29] on icon at bounding box center [545, 29] width 4 height 4
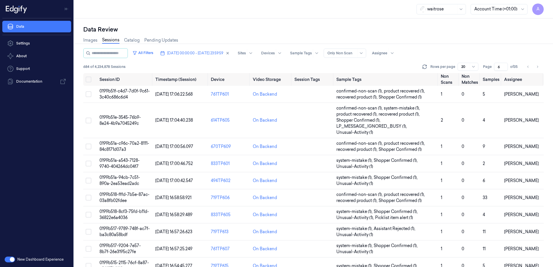
drag, startPoint x: 501, startPoint y: 66, endPoint x: 495, endPoint y: 70, distance: 7.2
click at [495, 70] on input "6" at bounding box center [501, 67] width 14 height 8
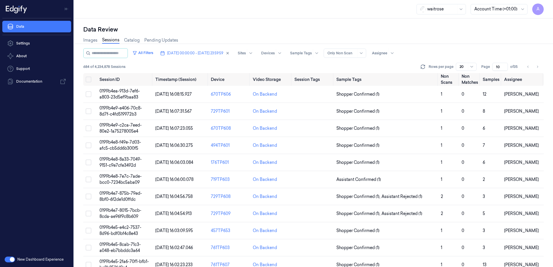
type input "10"
click at [114, 126] on span "0199b4e9-c2ca-7eed-80e2-1a75278005e4" at bounding box center [121, 128] width 42 height 11
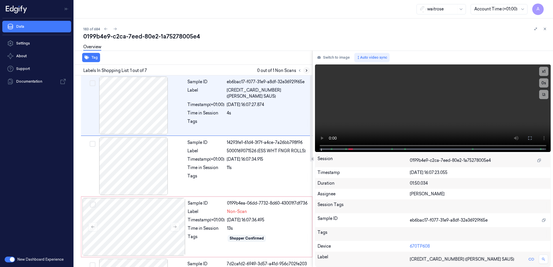
click at [308, 70] on icon at bounding box center [307, 71] width 4 height 4
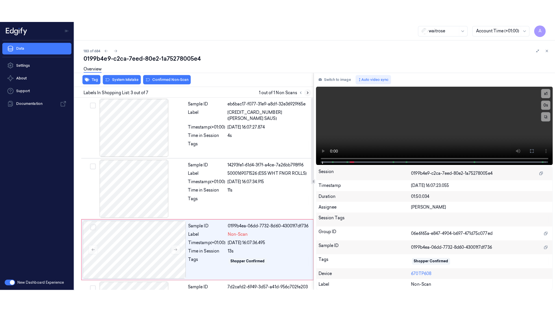
scroll to position [56, 0]
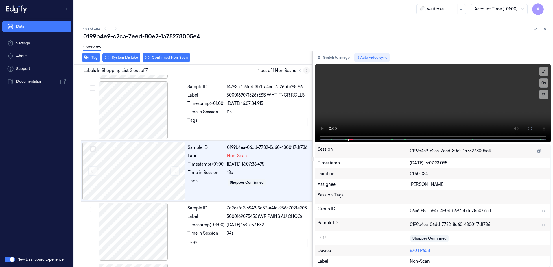
click at [307, 71] on icon at bounding box center [306, 71] width 1 height 2
click at [174, 170] on icon at bounding box center [175, 171] width 4 height 4
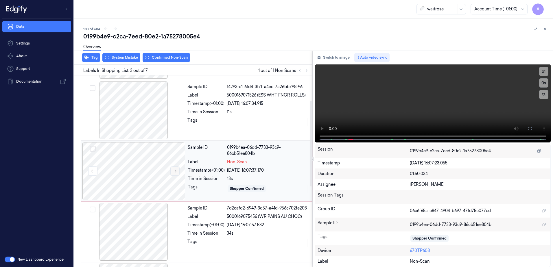
click at [176, 174] on button at bounding box center [174, 171] width 9 height 9
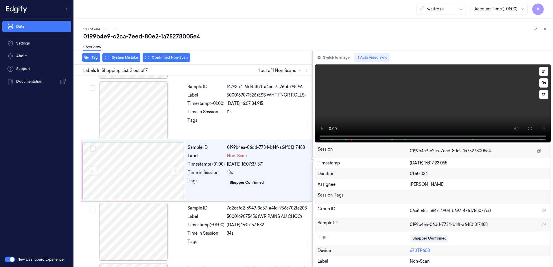
click at [454, 109] on video at bounding box center [433, 104] width 236 height 78
click at [529, 131] on button at bounding box center [529, 128] width 9 height 9
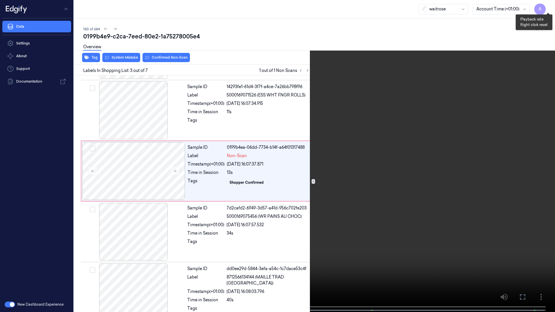
click at [550, 9] on button "x 1" at bounding box center [548, 6] width 9 height 9
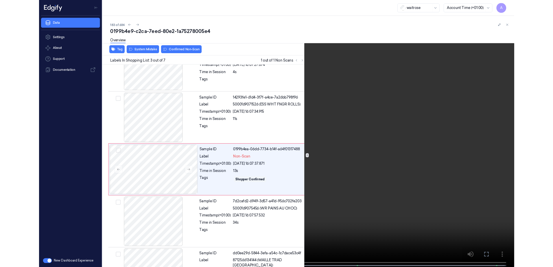
scroll to position [33, 0]
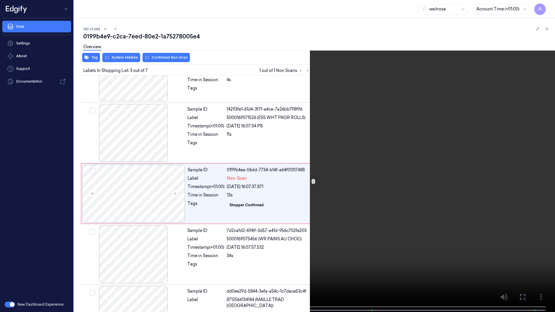
click at [0, 0] on icon at bounding box center [0, 0] width 0 height 0
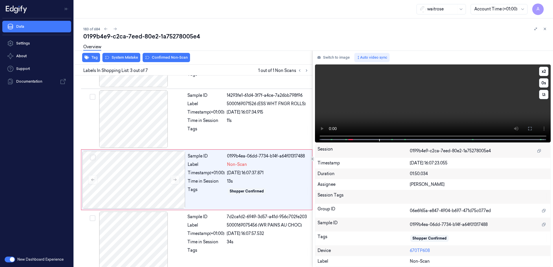
scroll to position [56, 0]
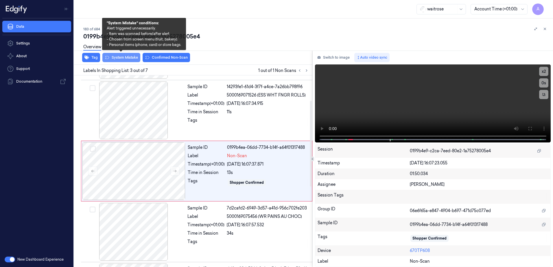
click at [120, 59] on button "System Mistake" at bounding box center [121, 57] width 38 height 9
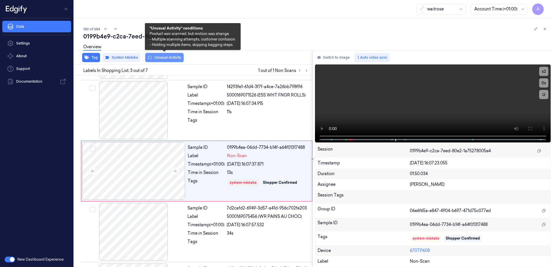
click at [166, 60] on button "Unusual Activity" at bounding box center [164, 57] width 38 height 9
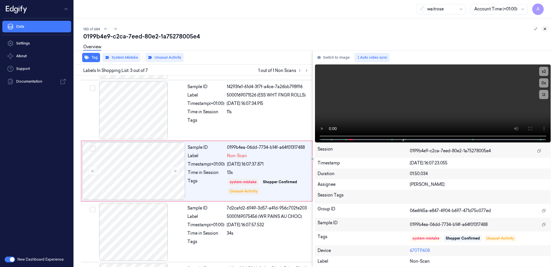
click at [543, 28] on button at bounding box center [544, 28] width 7 height 7
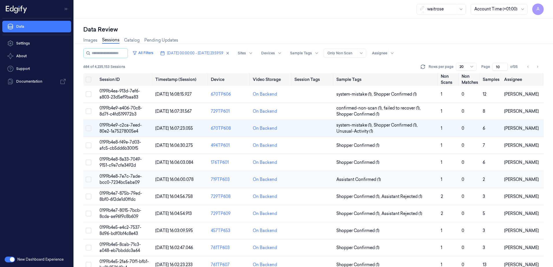
click at [120, 180] on span "0199b4e8-7e7c-7ade-bcc0-7234bc5aba09" at bounding box center [121, 179] width 42 height 11
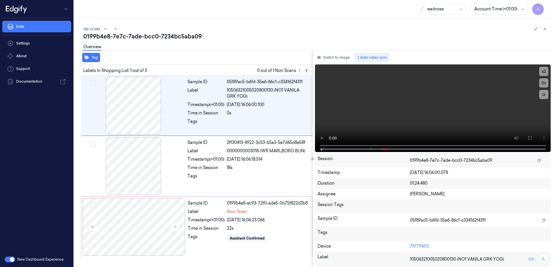
click at [307, 71] on icon at bounding box center [307, 71] width 4 height 4
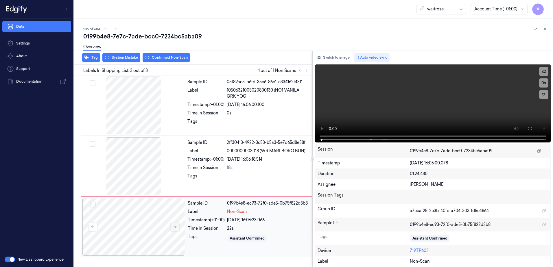
click at [174, 229] on icon at bounding box center [175, 227] width 4 height 4
click at [173, 226] on icon at bounding box center [175, 227] width 4 height 4
click at [305, 70] on icon at bounding box center [307, 71] width 4 height 4
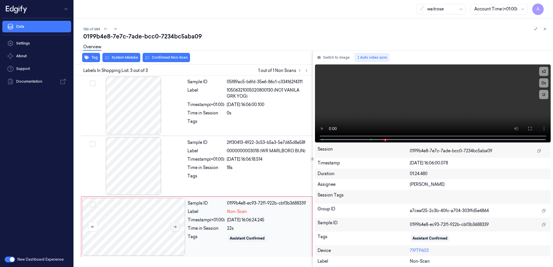
click at [175, 230] on button at bounding box center [174, 226] width 9 height 9
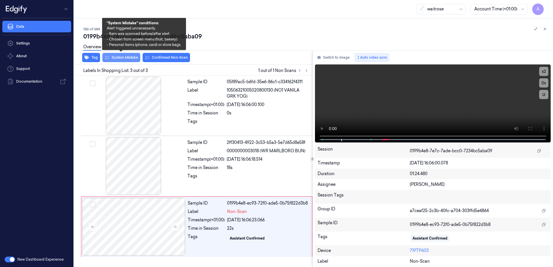
click at [126, 61] on button "System Mistake" at bounding box center [121, 57] width 38 height 9
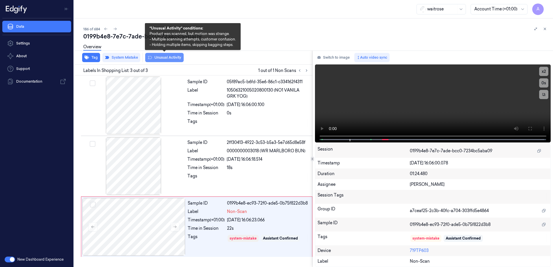
click at [165, 61] on button "Unusual Activity" at bounding box center [164, 57] width 38 height 9
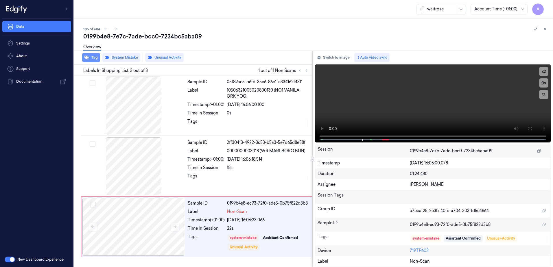
click at [92, 59] on button "Tag" at bounding box center [91, 57] width 18 height 9
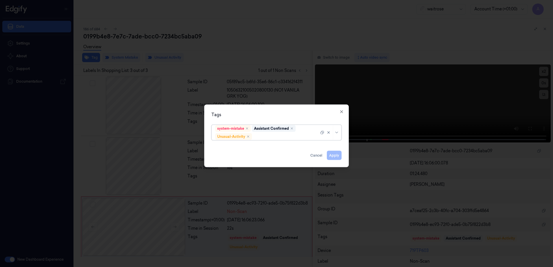
click at [266, 136] on div at bounding box center [286, 137] width 66 height 6
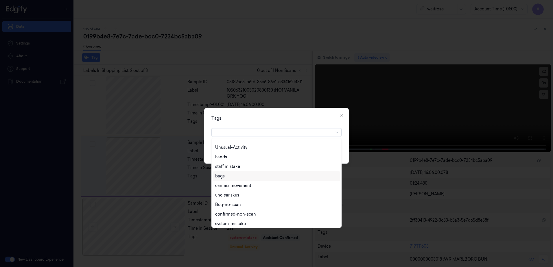
scroll to position [37, 0]
click at [341, 113] on icon "button" at bounding box center [341, 115] width 5 height 5
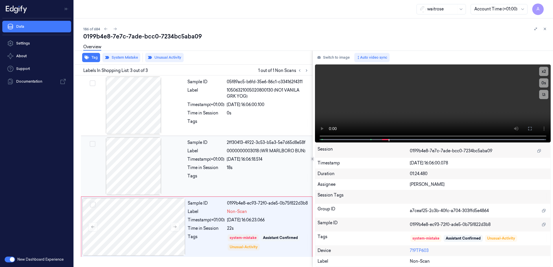
click at [261, 187] on div "Sample ID 2ff30413-4922-3c53-b5a3-5e7d65d8e58f Label 0000000003018 (WR MARLBORO…" at bounding box center [248, 166] width 126 height 58
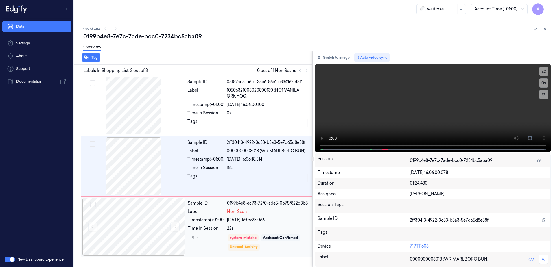
click at [209, 239] on div "Tags" at bounding box center [206, 242] width 37 height 17
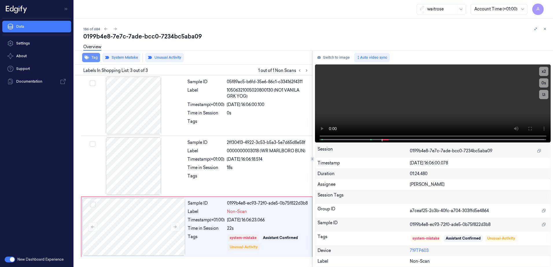
click at [92, 61] on button "Tag" at bounding box center [91, 57] width 18 height 9
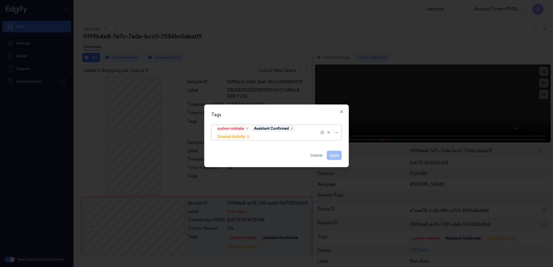
click at [261, 137] on div at bounding box center [286, 137] width 66 height 6
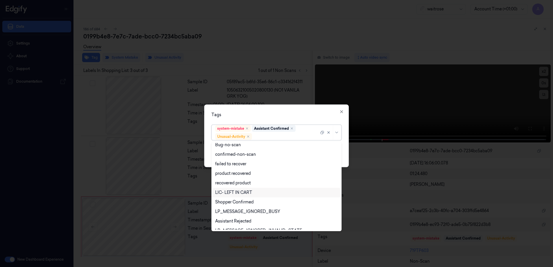
scroll to position [75, 0]
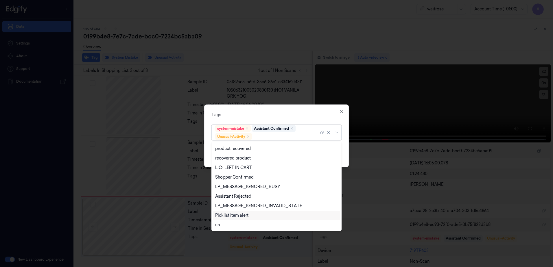
click at [249, 218] on div "Picklist item alert" at bounding box center [276, 216] width 123 height 6
click at [270, 114] on div "Tags" at bounding box center [276, 115] width 130 height 6
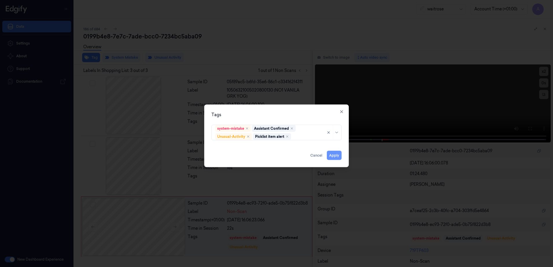
click at [334, 155] on button "Apply" at bounding box center [334, 155] width 15 height 9
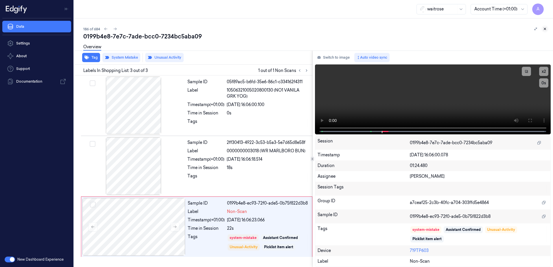
click at [545, 29] on icon at bounding box center [545, 29] width 4 height 4
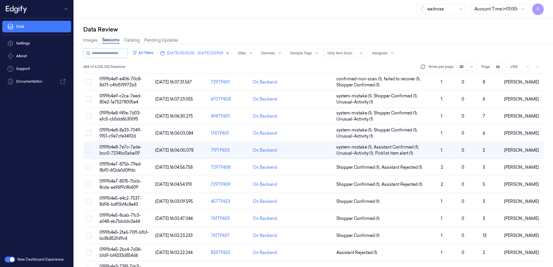
scroll to position [10, 0]
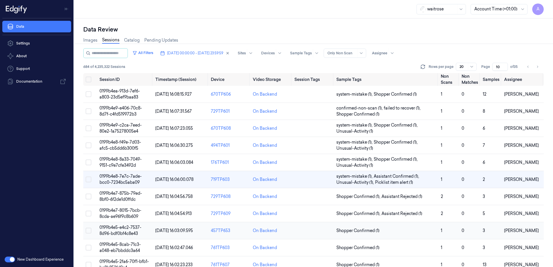
click at [122, 231] on span "0199b4e5-e4c2-7537-8d96-bdf0bf4c8e43" at bounding box center [121, 230] width 42 height 11
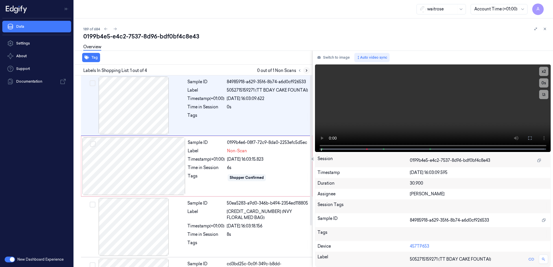
click at [305, 70] on icon at bounding box center [307, 71] width 4 height 4
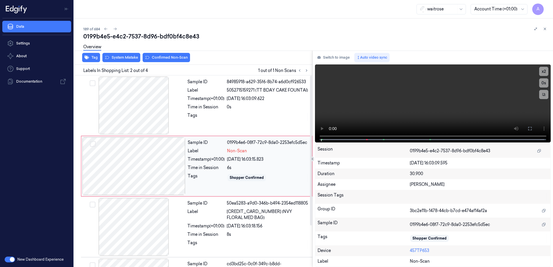
click at [180, 171] on div at bounding box center [133, 166] width 103 height 58
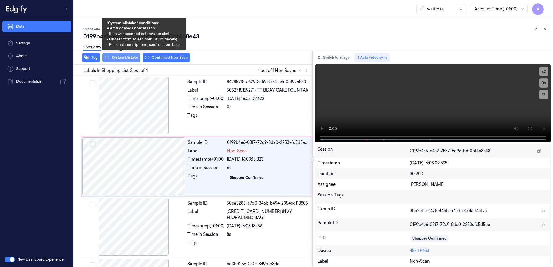
click at [119, 60] on button "System Mistake" at bounding box center [121, 57] width 38 height 9
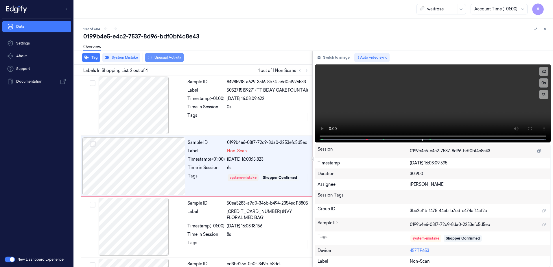
click at [168, 60] on button "Unusual Activity" at bounding box center [164, 57] width 38 height 9
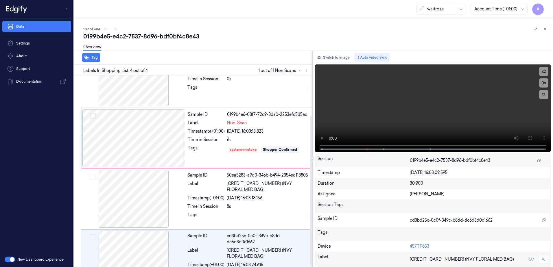
scroll to position [53, 0]
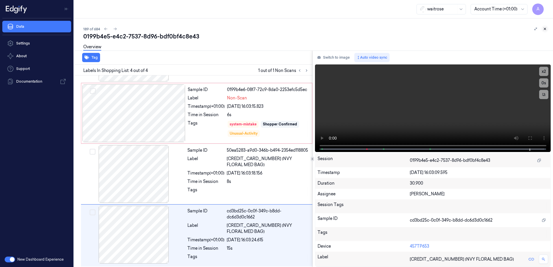
click at [545, 27] on icon at bounding box center [545, 29] width 4 height 4
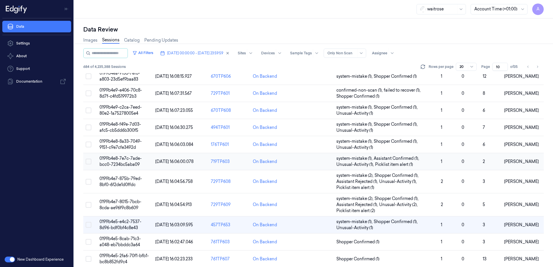
scroll to position [87, 0]
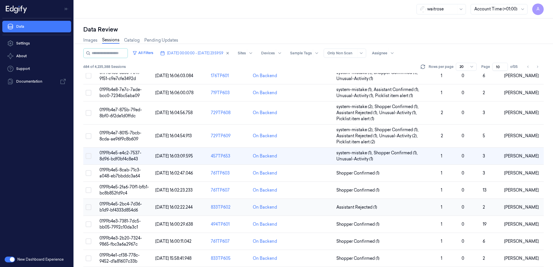
click at [112, 207] on span "0199b4e5-2bc4-7d36-b1d9-bf4333d854d6" at bounding box center [121, 207] width 43 height 11
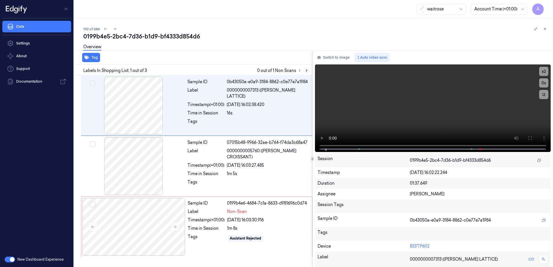
click at [307, 72] on icon at bounding box center [307, 71] width 4 height 4
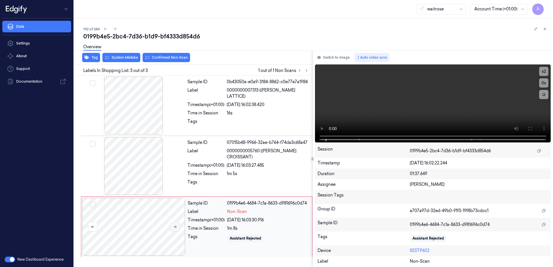
click at [174, 226] on icon at bounding box center [175, 227] width 4 height 4
click at [175, 226] on icon at bounding box center [175, 227] width 4 height 4
drag, startPoint x: 533, startPoint y: 132, endPoint x: 534, endPoint y: 162, distance: 30.1
click at [533, 132] on button at bounding box center [529, 128] width 9 height 9
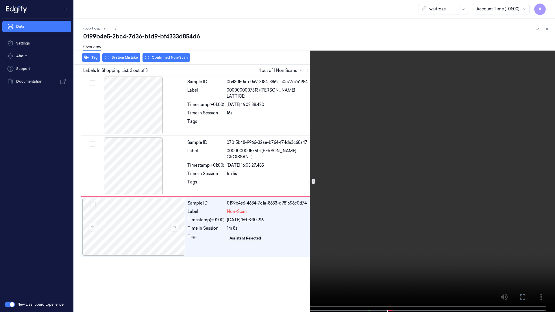
click at [388, 193] on video at bounding box center [277, 157] width 555 height 314
click at [0, 0] on icon at bounding box center [0, 0] width 0 height 0
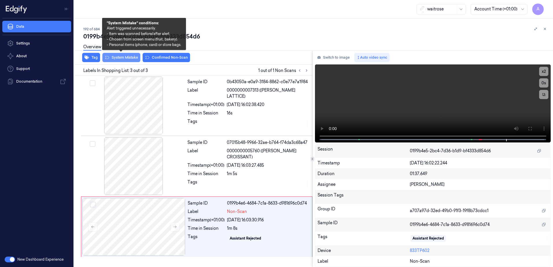
click at [119, 60] on button "System Mistake" at bounding box center [121, 57] width 38 height 9
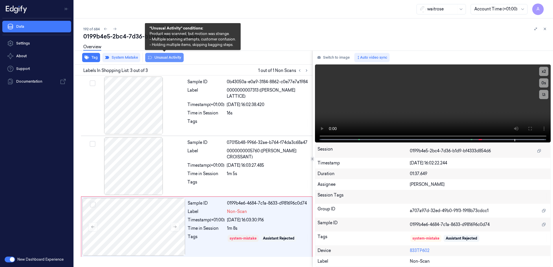
click at [156, 59] on button "Unusual Activity" at bounding box center [164, 57] width 38 height 9
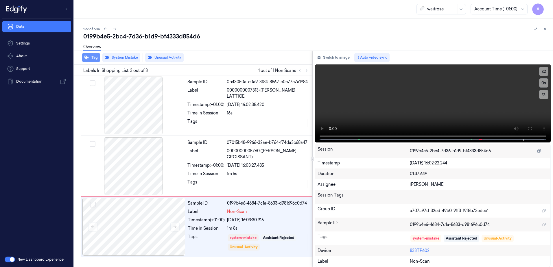
click at [93, 61] on button "Tag" at bounding box center [91, 57] width 18 height 9
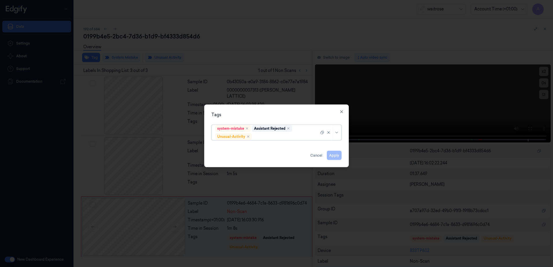
click at [265, 134] on div at bounding box center [286, 137] width 66 height 6
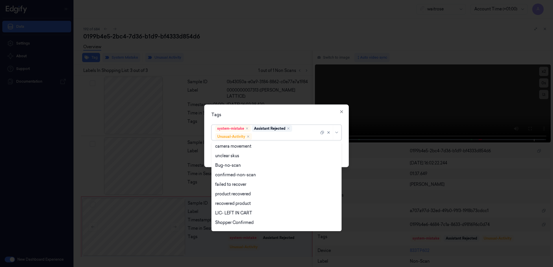
scroll to position [75, 0]
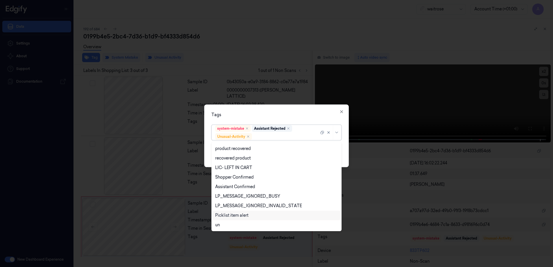
click at [259, 214] on div "Picklist item alert" at bounding box center [276, 216] width 123 height 6
click at [271, 113] on div "Tags" at bounding box center [276, 115] width 130 height 6
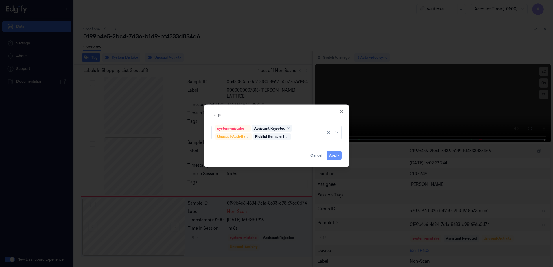
click at [334, 155] on button "Apply" at bounding box center [334, 155] width 15 height 9
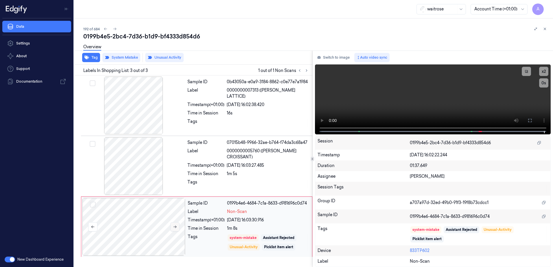
click at [175, 226] on icon at bounding box center [175, 227] width 4 height 4
click at [544, 30] on icon at bounding box center [545, 29] width 4 height 4
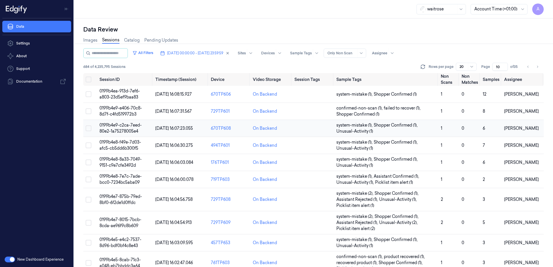
scroll to position [116, 0]
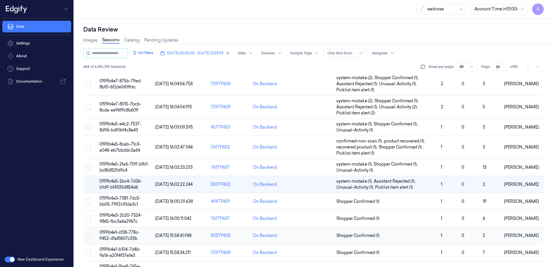
click at [119, 233] on span "0199b4e1-cf38-778c-9452-d1a81607c33b" at bounding box center [120, 235] width 40 height 11
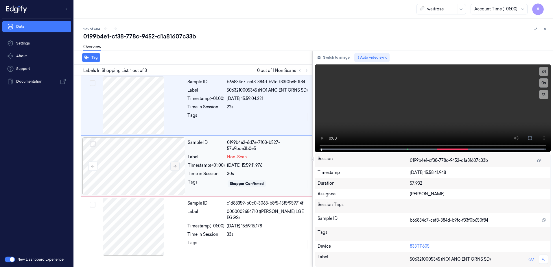
click at [175, 165] on icon at bounding box center [175, 166] width 4 height 4
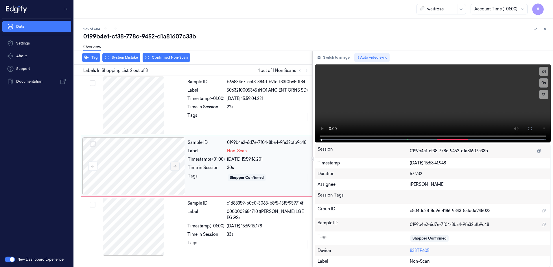
click at [173, 165] on icon at bounding box center [175, 166] width 4 height 4
click at [528, 131] on button at bounding box center [529, 128] width 9 height 9
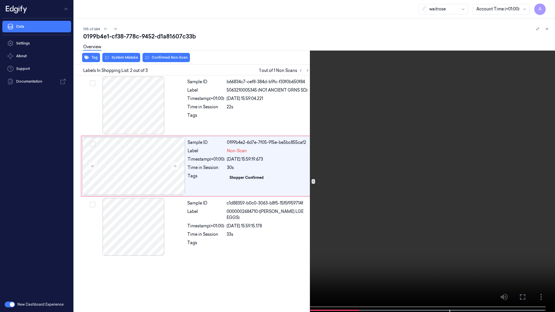
click at [0, 0] on icon at bounding box center [0, 0] width 0 height 0
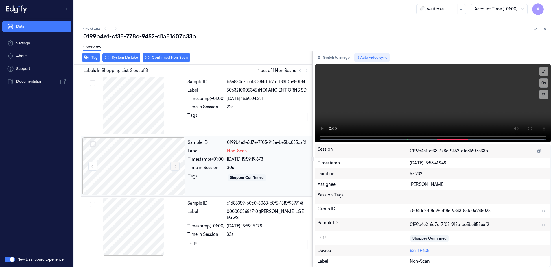
click at [177, 167] on button at bounding box center [174, 166] width 9 height 9
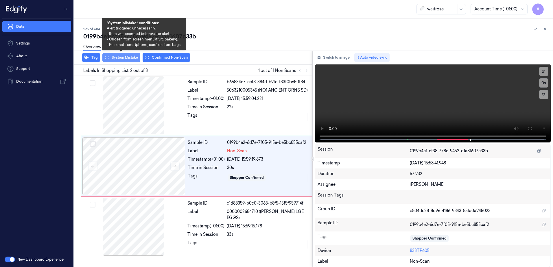
click at [119, 59] on button "System Mistake" at bounding box center [121, 57] width 38 height 9
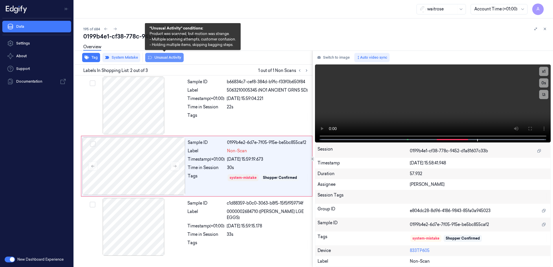
click at [155, 60] on button "Unusual Activity" at bounding box center [164, 57] width 38 height 9
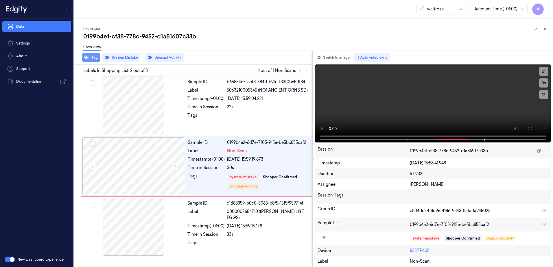
click at [98, 61] on button "Tag" at bounding box center [91, 57] width 18 height 9
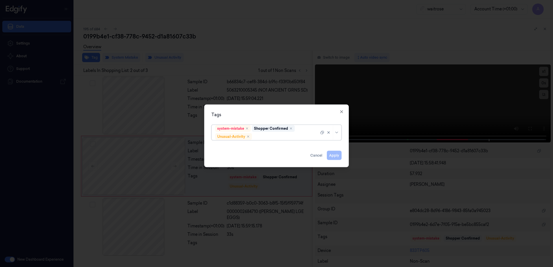
click at [255, 136] on div at bounding box center [286, 137] width 66 height 6
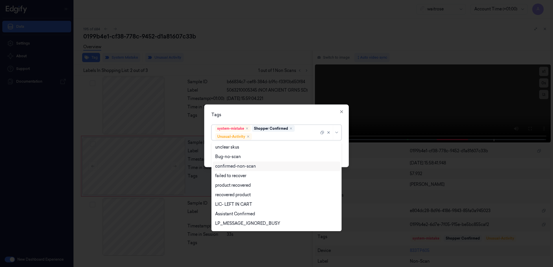
scroll to position [75, 0]
click at [233, 214] on div "Picklist item alert" at bounding box center [231, 216] width 33 height 6
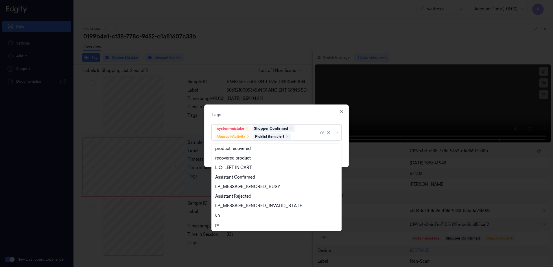
click at [290, 119] on div "Tags option Picklist item alert, selected. 20 results available. Use Up and Dow…" at bounding box center [276, 136] width 145 height 63
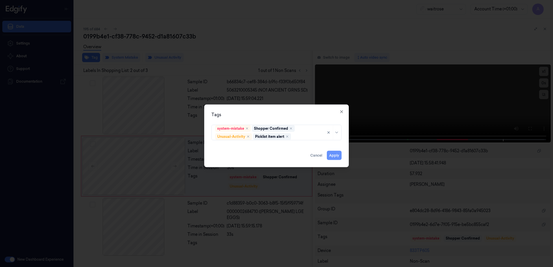
click at [331, 152] on button "Apply" at bounding box center [334, 155] width 15 height 9
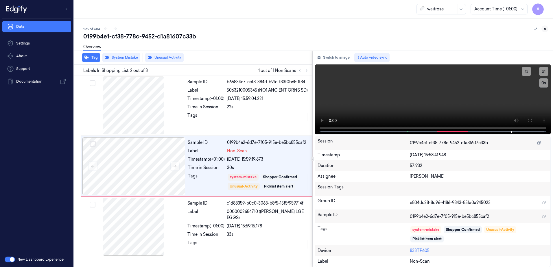
click at [545, 29] on icon at bounding box center [545, 29] width 4 height 4
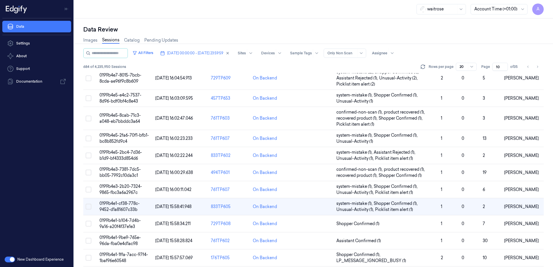
scroll to position [183, 0]
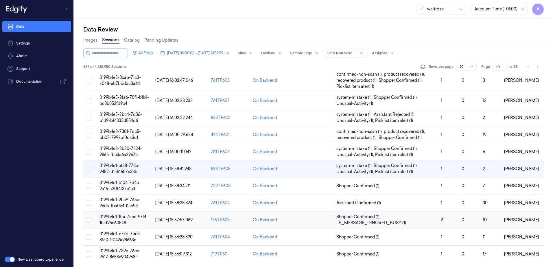
click at [115, 219] on span "0199b4e1-1ffa-7acc-97f4-1baf96e60548" at bounding box center [124, 219] width 49 height 11
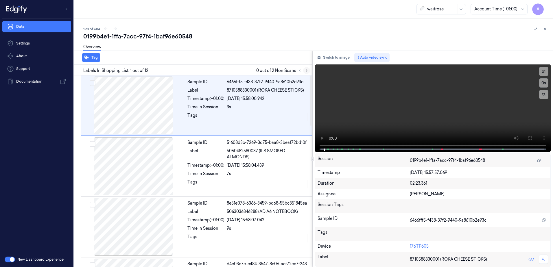
click at [307, 70] on icon at bounding box center [307, 71] width 4 height 4
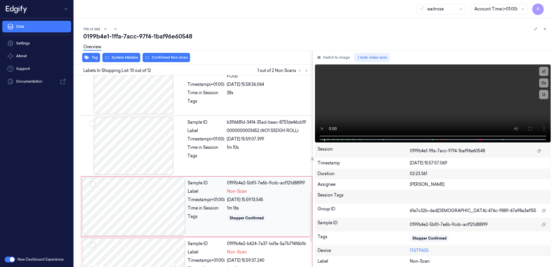
scroll to position [481, 0]
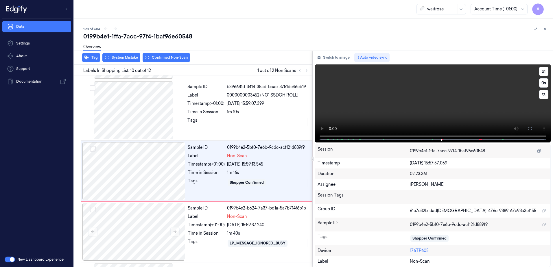
click at [427, 106] on video at bounding box center [433, 104] width 236 height 78
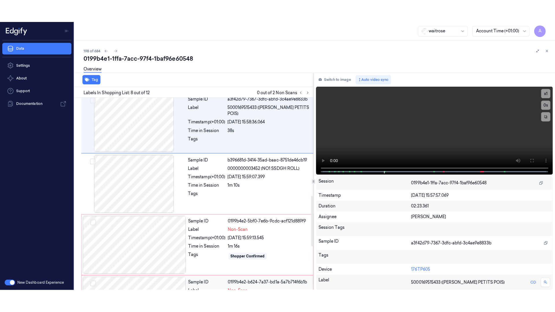
scroll to position [360, 0]
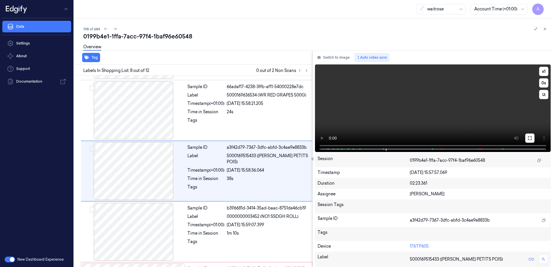
click at [527, 139] on button at bounding box center [529, 138] width 9 height 9
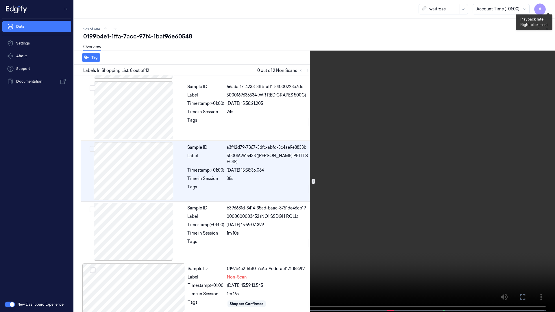
click at [549, 8] on button "x 1" at bounding box center [548, 6] width 9 height 9
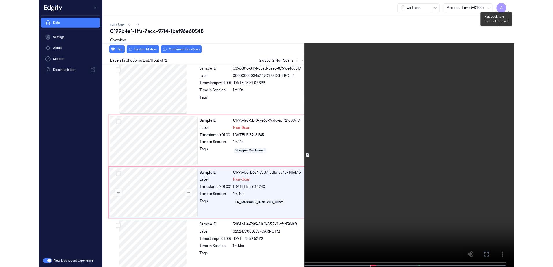
scroll to position [494, 0]
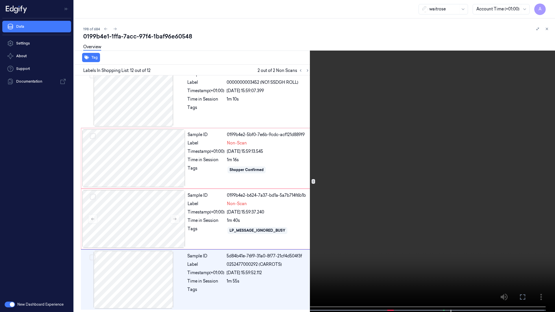
click at [461, 117] on video at bounding box center [277, 157] width 555 height 314
click at [0, 0] on button at bounding box center [0, 0] width 0 height 0
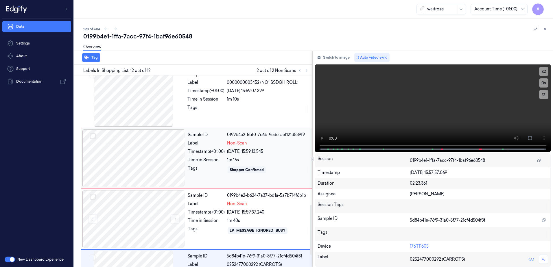
click at [209, 184] on div "Sample ID 0199b4e2-5bf0-7e6b-9cdc-acf121d889f9 Label Non-Scan Timestamp (+01:00…" at bounding box center [248, 159] width 126 height 58
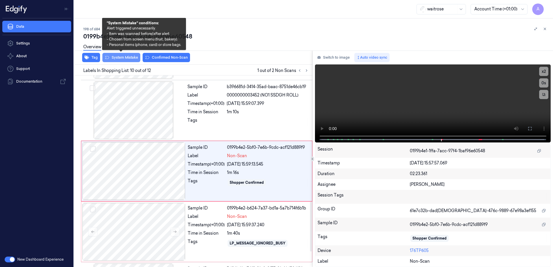
click at [119, 59] on button "System Mistake" at bounding box center [121, 57] width 38 height 9
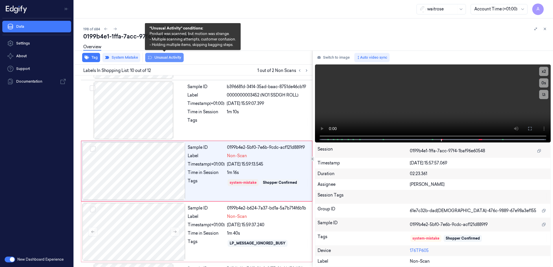
click at [155, 59] on button "Unusual Activity" at bounding box center [164, 57] width 38 height 9
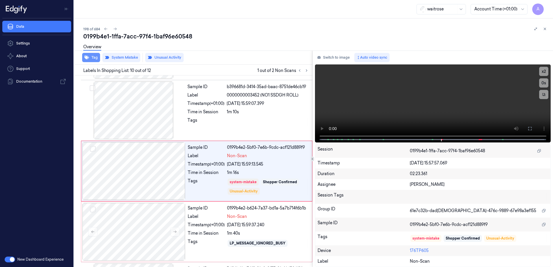
click at [92, 60] on button "Tag" at bounding box center [91, 57] width 18 height 9
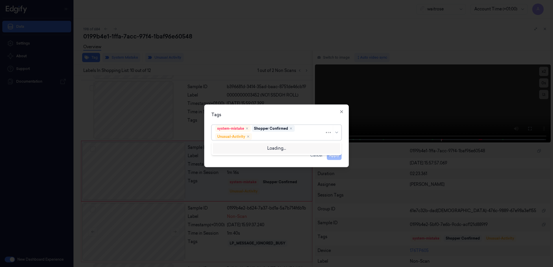
click at [288, 138] on div at bounding box center [289, 137] width 72 height 6
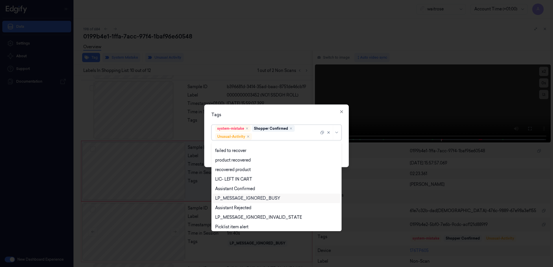
scroll to position [75, 0]
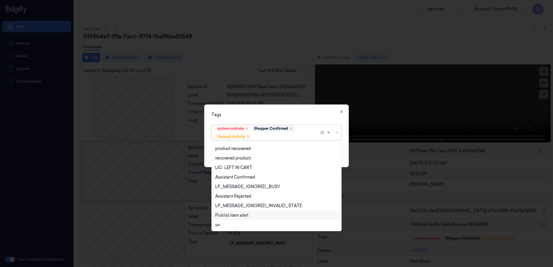
click at [245, 214] on div "Picklist item alert" at bounding box center [231, 216] width 33 height 6
click at [290, 119] on div "Tags option Picklist item alert, selected. 20 results available. Use Up and Dow…" at bounding box center [276, 136] width 145 height 63
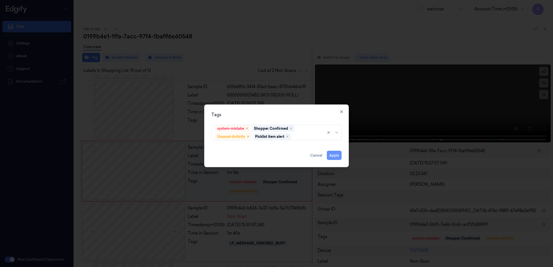
click at [335, 157] on button "Apply" at bounding box center [334, 155] width 15 height 9
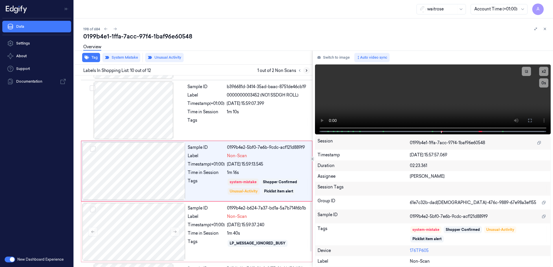
click at [307, 71] on icon at bounding box center [307, 71] width 4 height 4
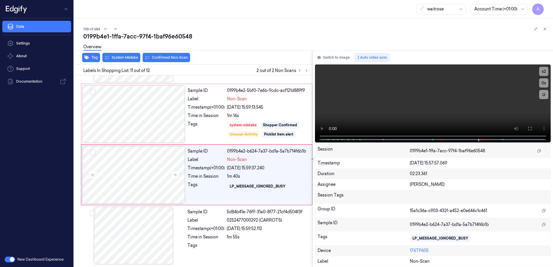
scroll to position [539, 0]
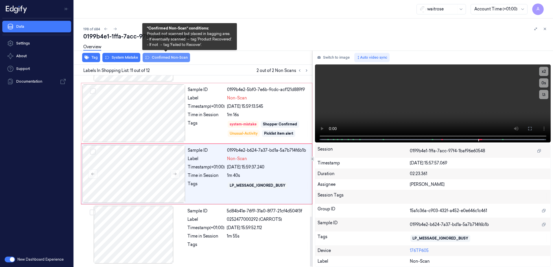
click at [182, 61] on button "Confirmed Non-Scan" at bounding box center [166, 57] width 47 height 9
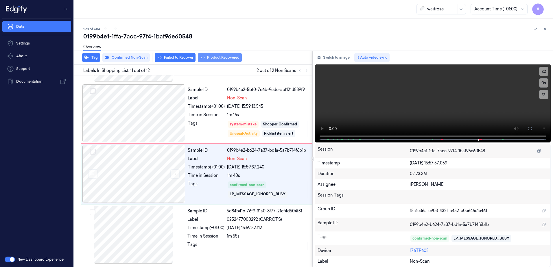
click at [220, 59] on button "Product Recovered" at bounding box center [220, 57] width 44 height 9
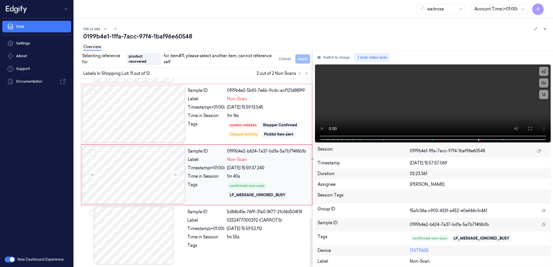
scroll to position [542, 0]
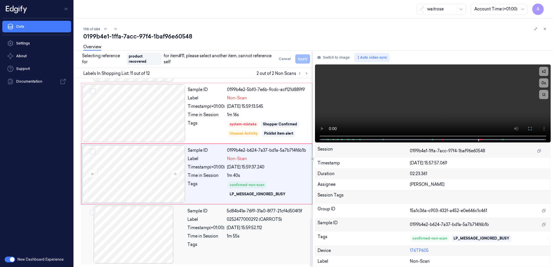
click at [253, 240] on div "Sample ID 5d84b41e-76f9-31a0-8f77-21cf4d504f3f Label 0252477000292 (CARROTS) Ti…" at bounding box center [248, 235] width 126 height 58
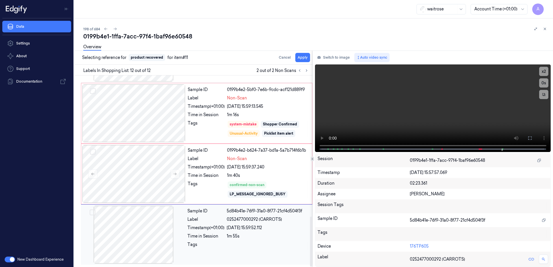
scroll to position [539, 0]
click at [302, 57] on button "Apply" at bounding box center [302, 57] width 15 height 9
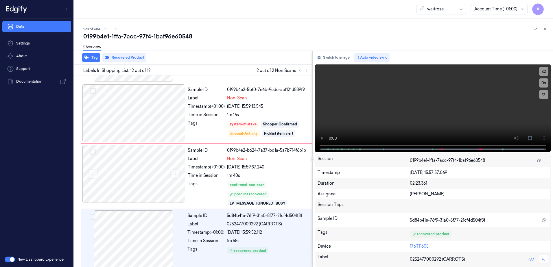
scroll to position [544, 0]
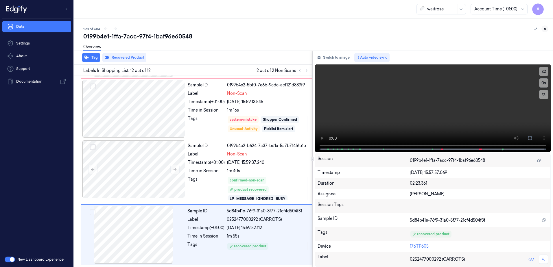
click at [546, 30] on icon at bounding box center [545, 29] width 2 height 2
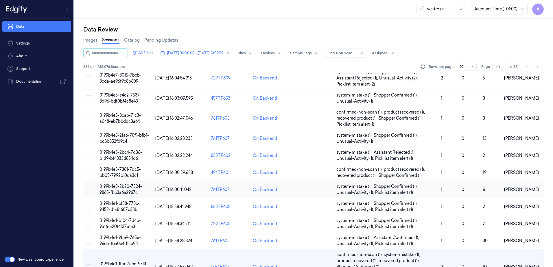
scroll to position [201, 0]
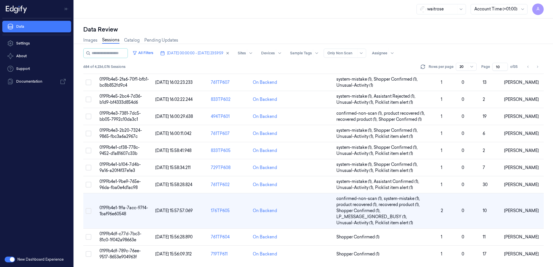
drag, startPoint x: 499, startPoint y: 67, endPoint x: 497, endPoint y: 69, distance: 3.1
click at [497, 69] on input "10" at bounding box center [500, 67] width 16 height 8
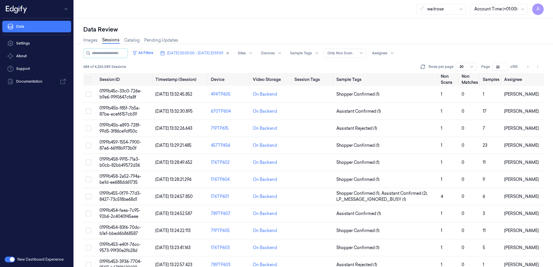
type input "22"
click at [121, 93] on span "0199b45c-33c0-726e-b9e6-99f0647cfa8f" at bounding box center [121, 94] width 42 height 11
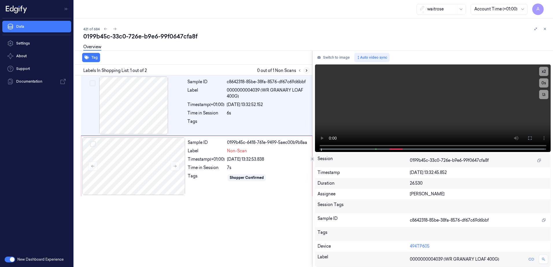
click at [306, 69] on icon at bounding box center [307, 71] width 4 height 4
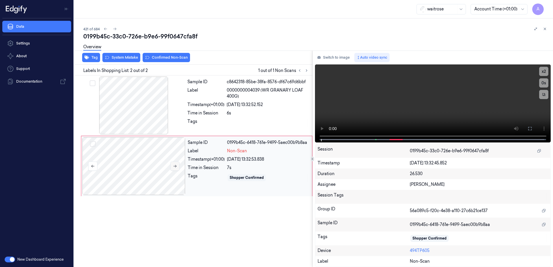
click at [175, 166] on icon at bounding box center [175, 166] width 4 height 4
click at [544, 71] on button "x 2" at bounding box center [543, 71] width 9 height 9
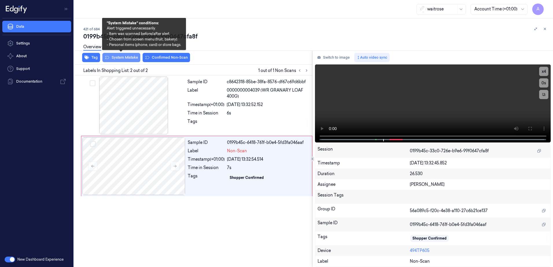
click at [122, 59] on button "System Mistake" at bounding box center [121, 57] width 38 height 9
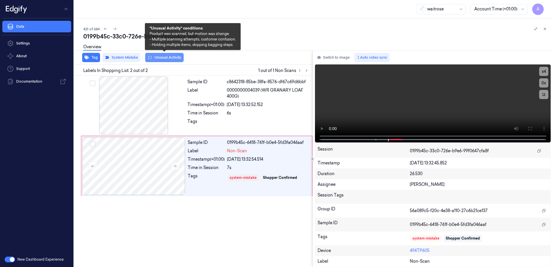
click at [159, 61] on button "Unusual Activity" at bounding box center [164, 57] width 38 height 9
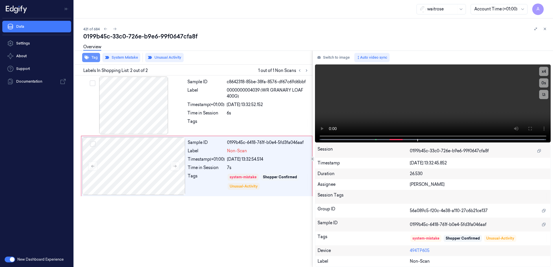
click at [92, 60] on button "Tag" at bounding box center [91, 57] width 18 height 9
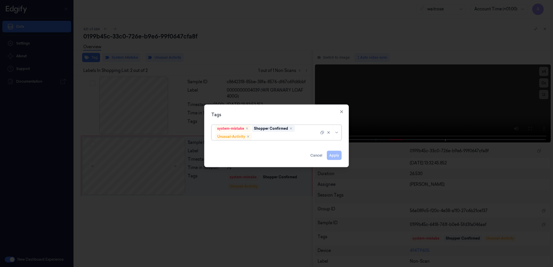
click at [278, 138] on div at bounding box center [286, 137] width 66 height 6
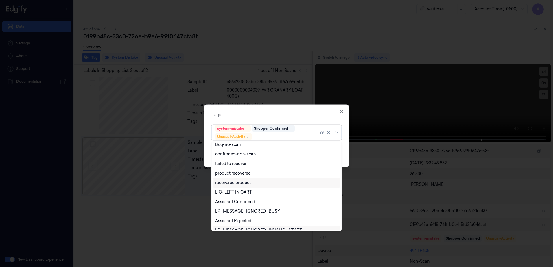
scroll to position [75, 0]
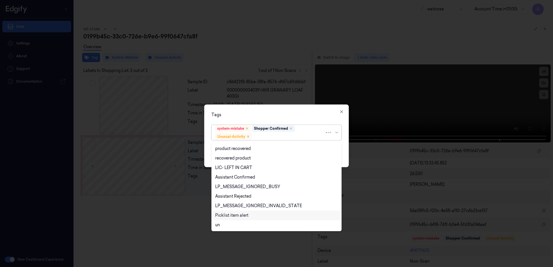
click at [243, 213] on div "Picklist item alert" at bounding box center [231, 216] width 33 height 6
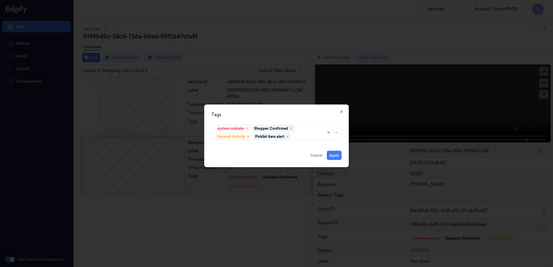
click at [308, 117] on div "Tags" at bounding box center [276, 115] width 130 height 6
click at [337, 156] on button "Apply" at bounding box center [334, 155] width 15 height 9
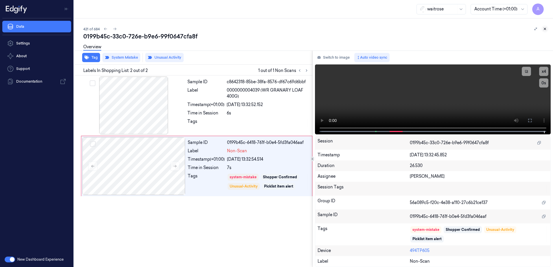
click at [547, 30] on button at bounding box center [544, 28] width 7 height 7
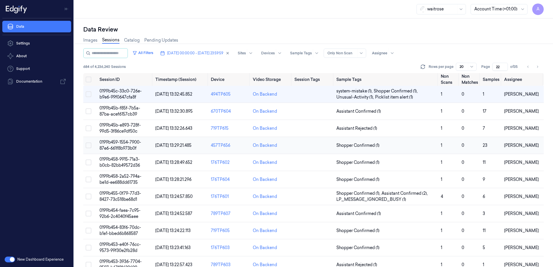
click at [117, 143] on span "0199b459-1554-7900-87e6-661f8b973b0f" at bounding box center [121, 145] width 42 height 11
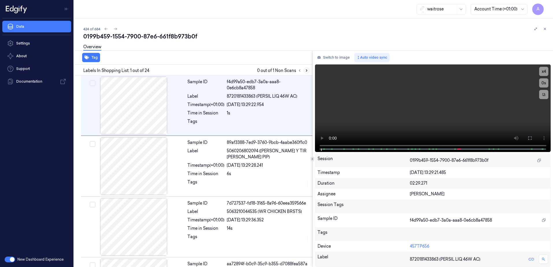
click at [304, 69] on button at bounding box center [306, 70] width 7 height 7
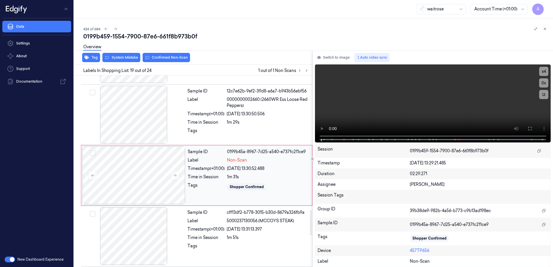
scroll to position [1028, 0]
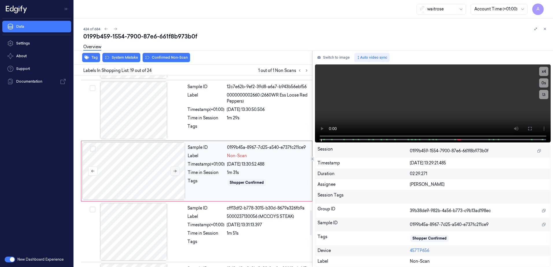
click at [176, 173] on button at bounding box center [174, 171] width 9 height 9
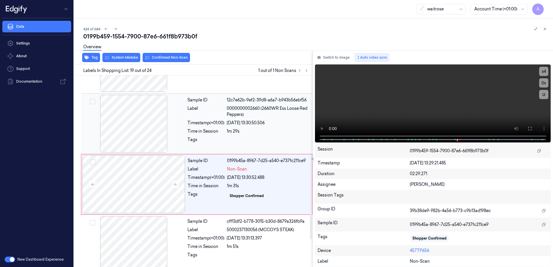
scroll to position [1057, 0]
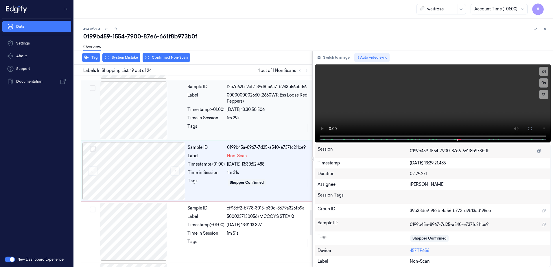
click at [222, 123] on div "Sample ID 12c7e62b-9ef2-39d8-a6a7-b943b56ebf56 Label 0000000002660 (2660WR Ess …" at bounding box center [248, 111] width 126 height 58
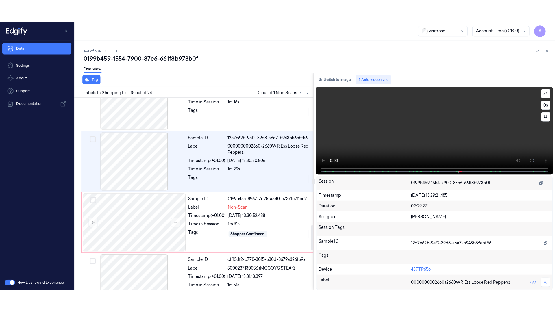
scroll to position [967, 0]
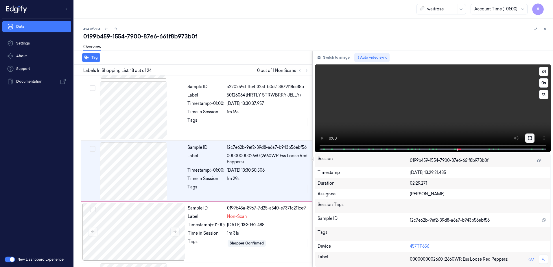
click at [527, 137] on button at bounding box center [529, 138] width 9 height 9
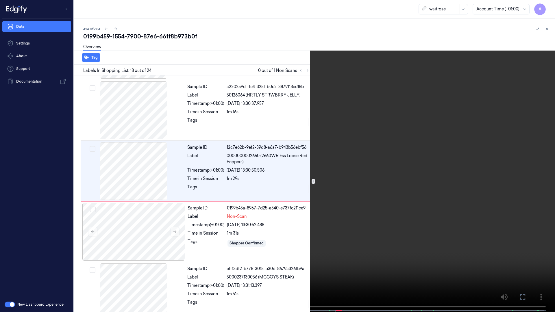
click at [481, 166] on video at bounding box center [277, 157] width 555 height 314
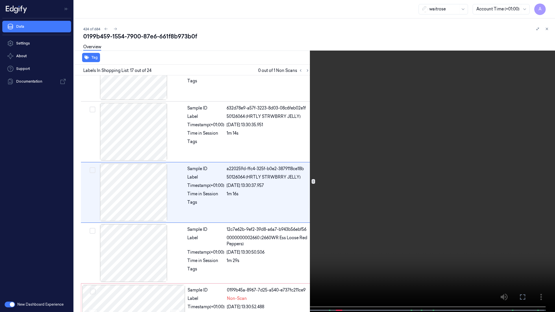
scroll to position [884, 0]
click at [548, 6] on button "x 1" at bounding box center [548, 6] width 9 height 9
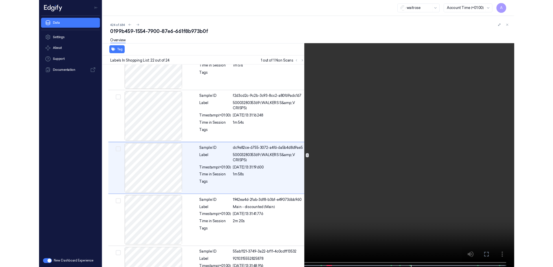
scroll to position [1187, 0]
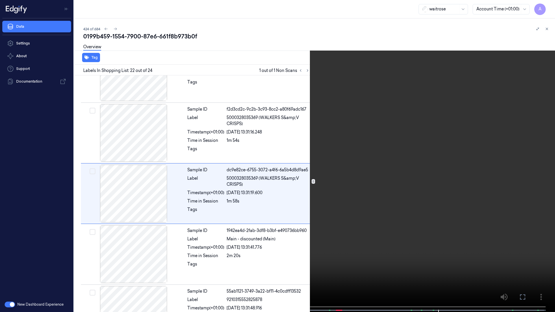
click at [449, 135] on video at bounding box center [277, 157] width 555 height 314
click at [0, 0] on button at bounding box center [0, 0] width 0 height 0
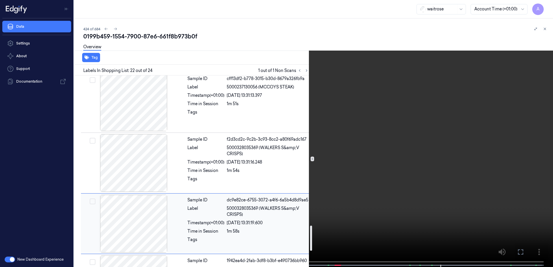
scroll to position [1072, 0]
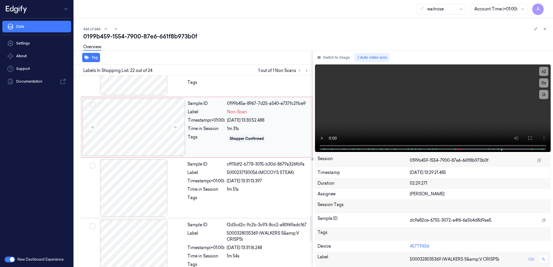
click at [285, 143] on div "Shopper Confirmed" at bounding box center [268, 138] width 82 height 9
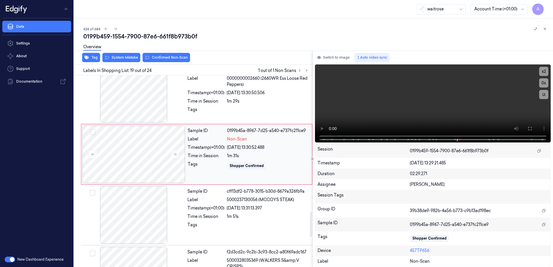
scroll to position [1028, 0]
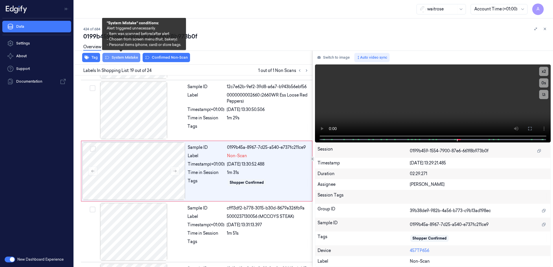
click at [120, 59] on button "System Mistake" at bounding box center [121, 57] width 38 height 9
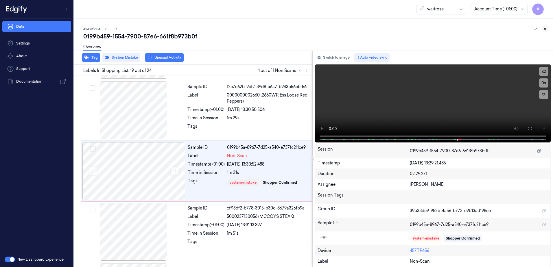
click at [545, 30] on icon at bounding box center [545, 29] width 4 height 4
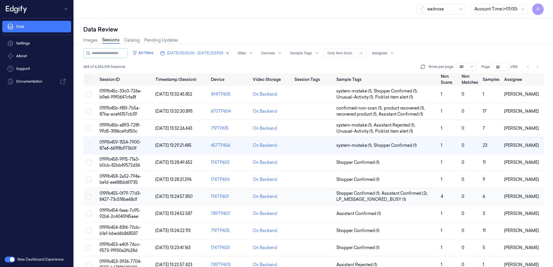
click at [114, 199] on span "0199b455-0f79-77d3-8427-73c518be68d1" at bounding box center [121, 196] width 42 height 11
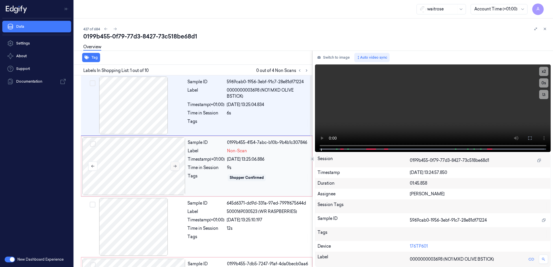
click at [175, 167] on icon at bounding box center [175, 166] width 4 height 4
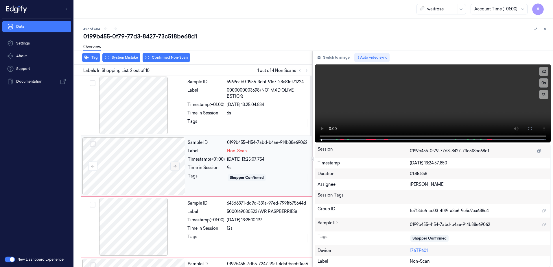
click at [175, 167] on icon at bounding box center [175, 166] width 4 height 4
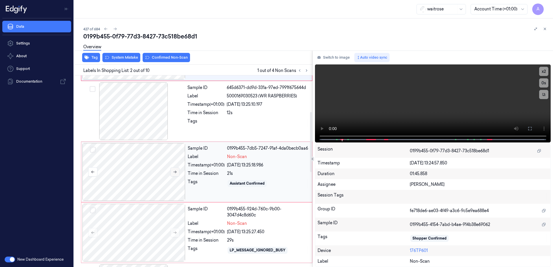
click at [176, 174] on button at bounding box center [174, 171] width 9 height 9
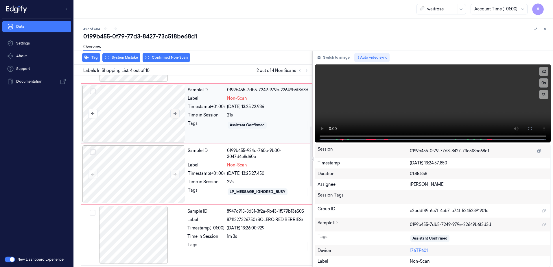
scroll to position [174, 0]
click at [176, 172] on icon at bounding box center [175, 174] width 4 height 4
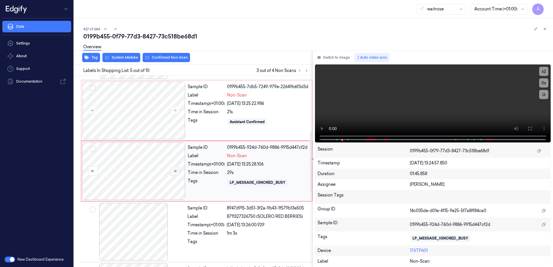
click at [176, 172] on icon at bounding box center [175, 171] width 4 height 4
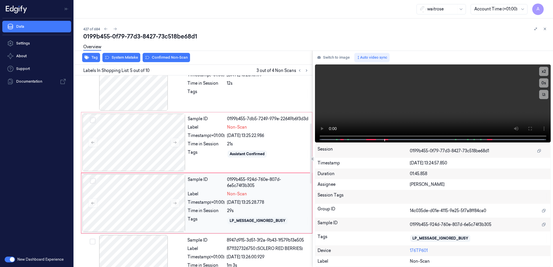
scroll to position [177, 0]
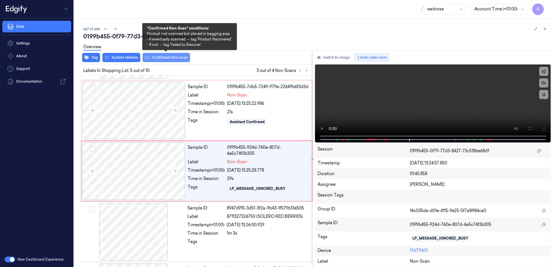
click at [164, 60] on button "Confirmed Non-Scan" at bounding box center [166, 57] width 47 height 9
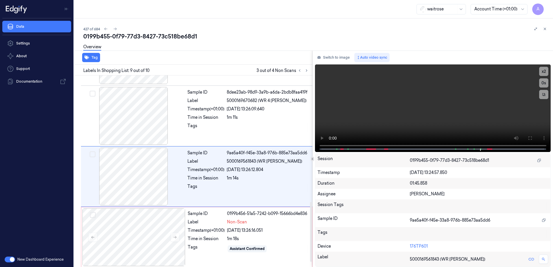
scroll to position [421, 0]
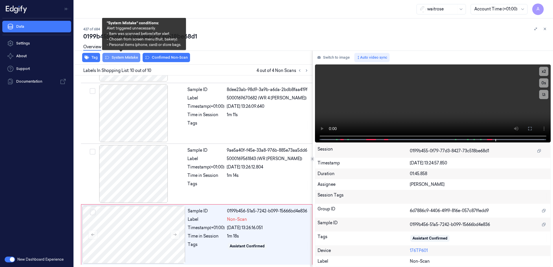
click at [128, 60] on button "System Mistake" at bounding box center [121, 57] width 38 height 9
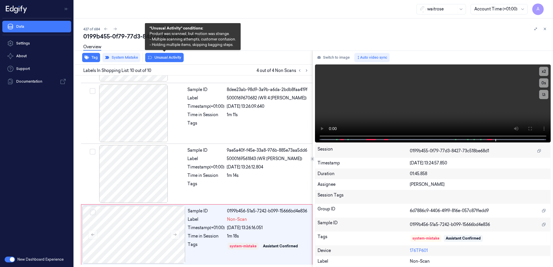
click at [158, 61] on button "Unusual Activity" at bounding box center [164, 57] width 38 height 9
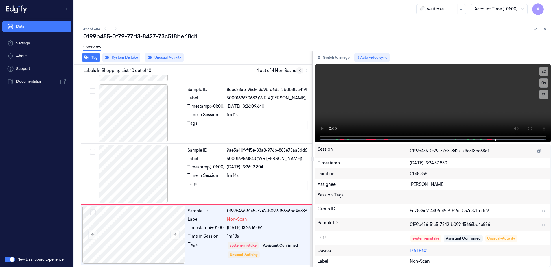
click at [301, 71] on icon at bounding box center [300, 71] width 4 height 4
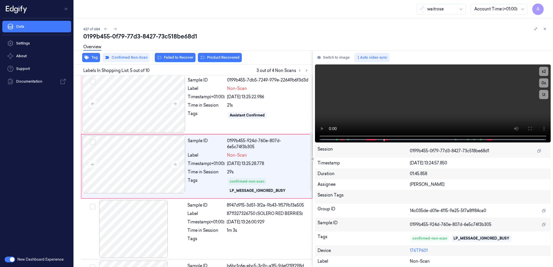
scroll to position [179, 0]
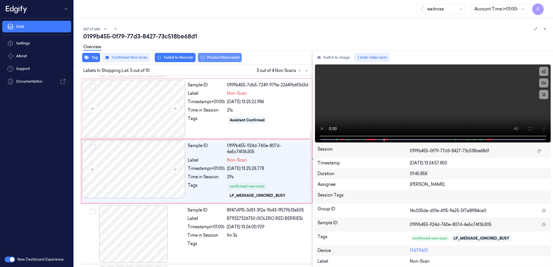
click at [215, 60] on button "Product Recovered" at bounding box center [220, 57] width 44 height 9
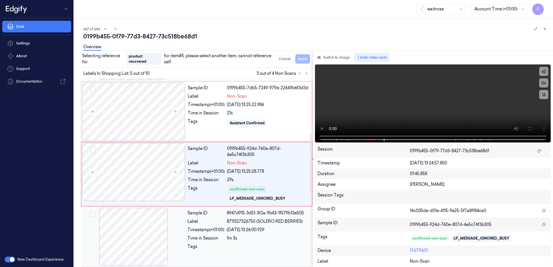
click at [229, 244] on div at bounding box center [268, 248] width 82 height 9
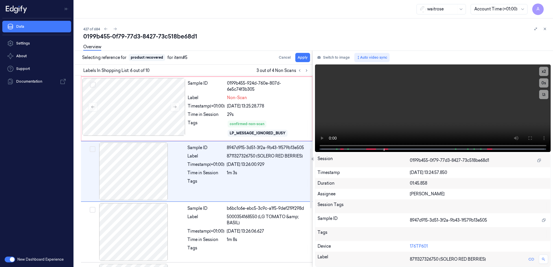
scroll to position [242, 0]
click at [299, 60] on button "Apply" at bounding box center [302, 57] width 15 height 9
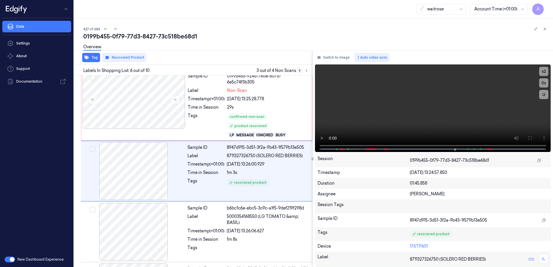
click at [299, 72] on icon at bounding box center [300, 71] width 4 height 4
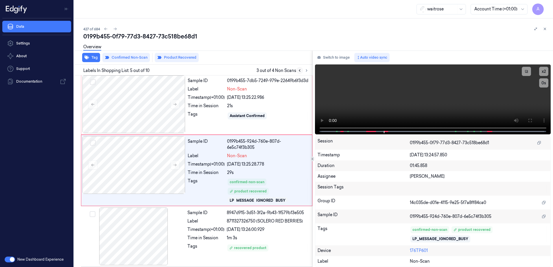
scroll to position [183, 0]
click at [301, 72] on icon at bounding box center [300, 71] width 4 height 4
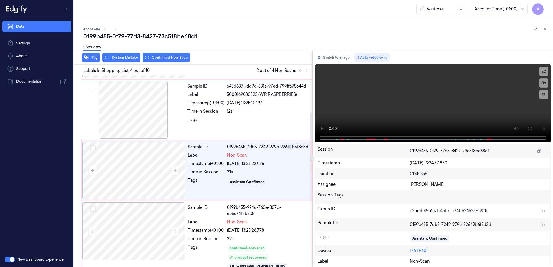
scroll to position [117, 0]
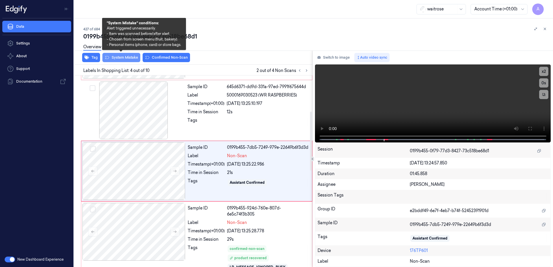
click at [120, 61] on button "System Mistake" at bounding box center [121, 57] width 38 height 9
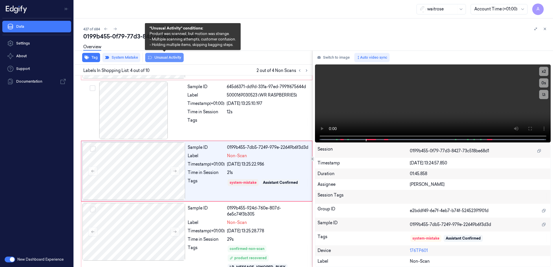
click at [167, 61] on button "Unusual Activity" at bounding box center [164, 57] width 38 height 9
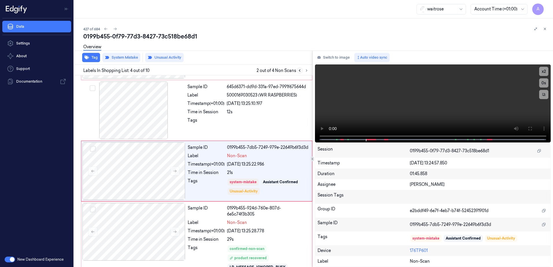
click at [300, 73] on button at bounding box center [299, 70] width 7 height 7
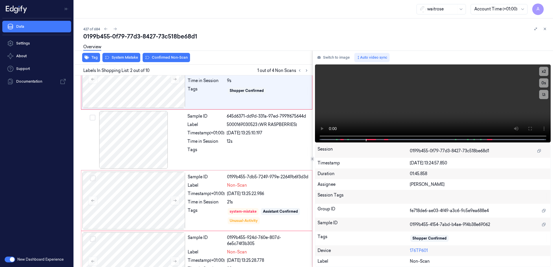
scroll to position [0, 0]
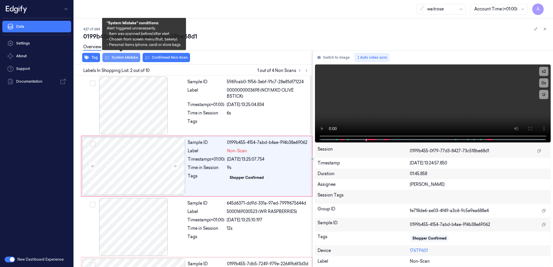
click at [119, 58] on button "System Mistake" at bounding box center [121, 57] width 38 height 9
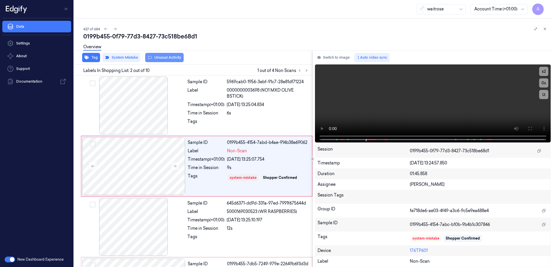
scroll to position [1, 0]
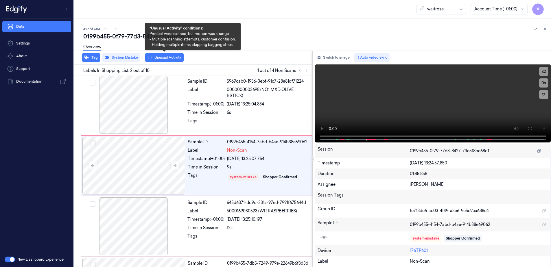
click at [170, 59] on button "Unusual Activity" at bounding box center [164, 57] width 38 height 9
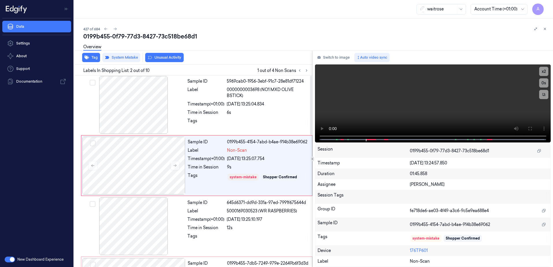
scroll to position [0, 0]
click at [93, 61] on button "Tag" at bounding box center [91, 57] width 18 height 9
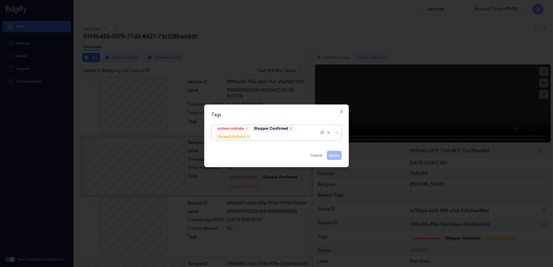
click at [263, 139] on div at bounding box center [286, 137] width 66 height 6
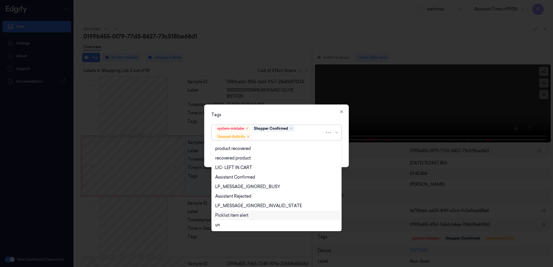
click at [241, 215] on div "Picklist item alert" at bounding box center [231, 216] width 33 height 6
click at [277, 107] on div "Tags option Picklist item alert, selected. 20 results available. Use Up and Dow…" at bounding box center [276, 136] width 145 height 63
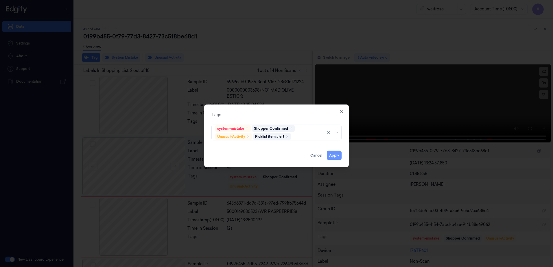
click at [337, 159] on button "Apply" at bounding box center [334, 155] width 15 height 9
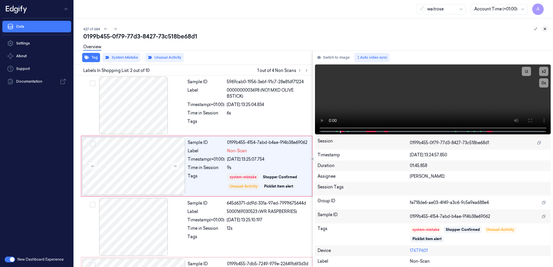
click at [544, 29] on icon at bounding box center [545, 29] width 4 height 4
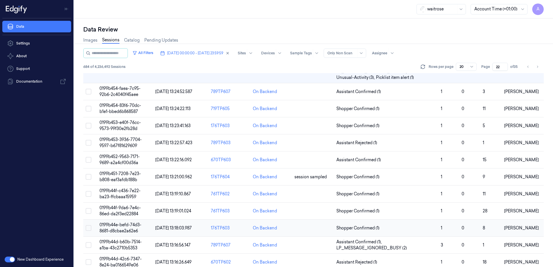
scroll to position [183, 0]
